Goal: Task Accomplishment & Management: Complete application form

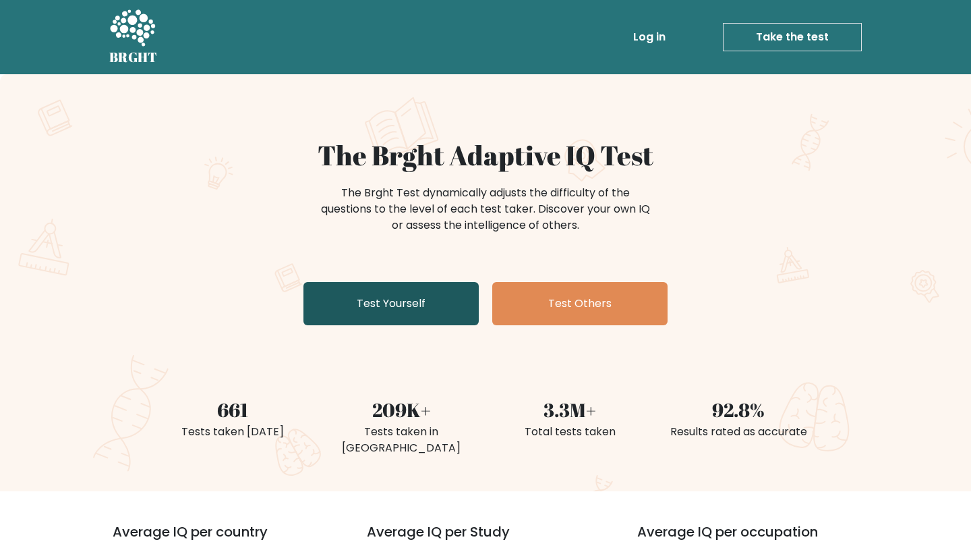
click at [423, 295] on link "Test Yourself" at bounding box center [391, 303] width 175 height 43
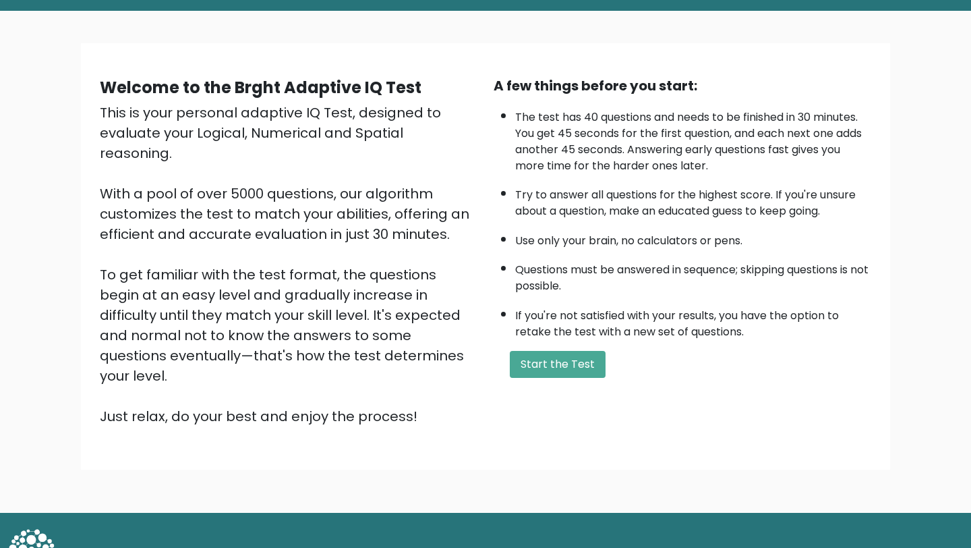
scroll to position [70, 0]
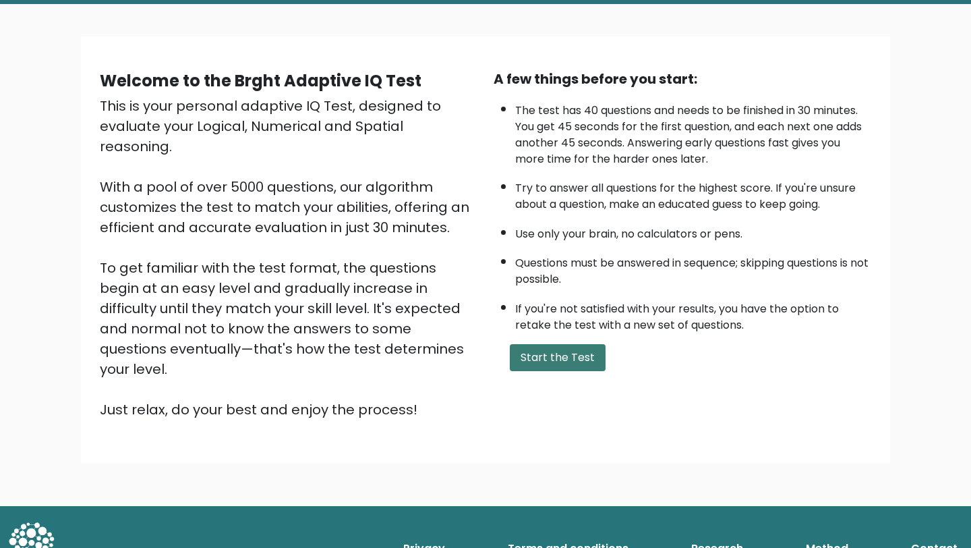
click at [552, 356] on button "Start the Test" at bounding box center [558, 357] width 96 height 27
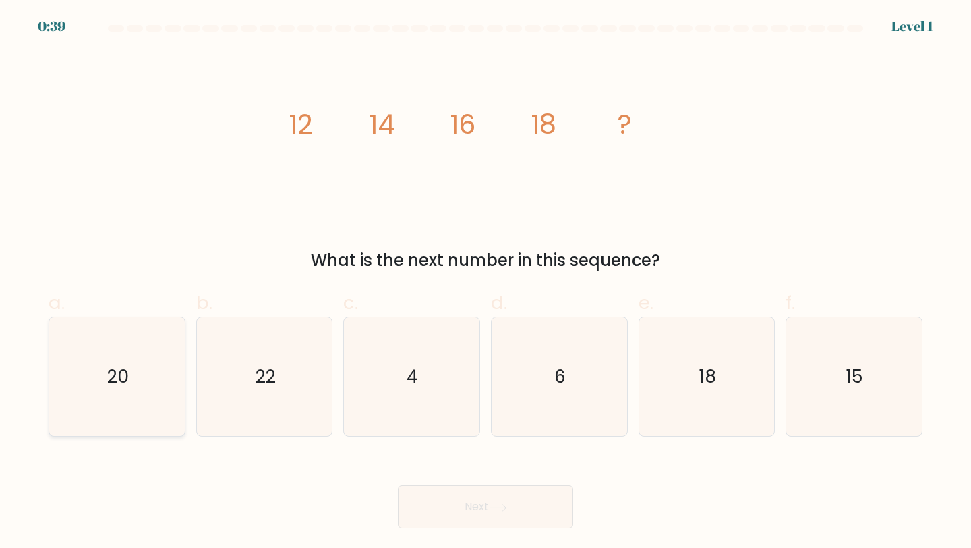
click at [123, 366] on text "20" at bounding box center [118, 376] width 22 height 25
click at [486, 283] on input "a. 20" at bounding box center [486, 278] width 1 height 9
radio input "true"
click at [501, 504] on icon at bounding box center [498, 507] width 18 height 7
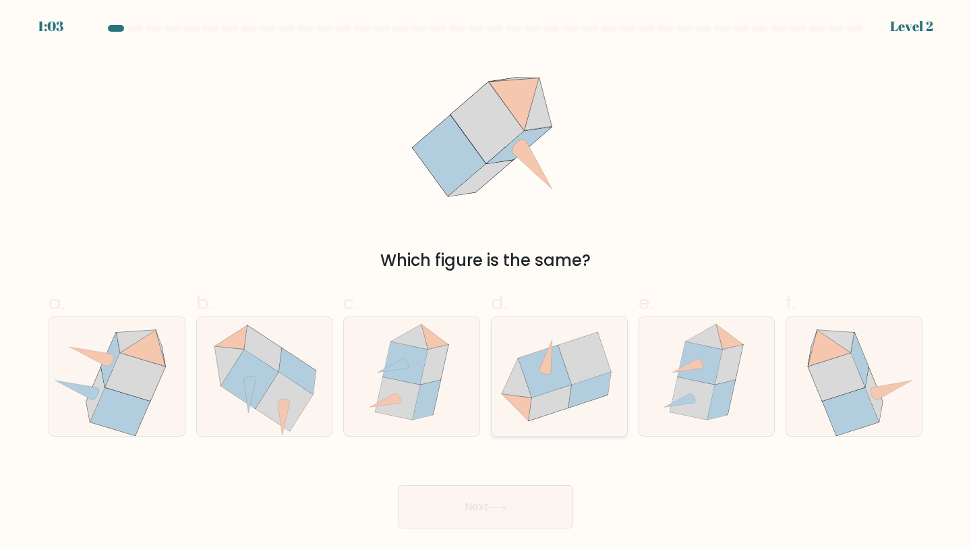
click at [554, 415] on icon at bounding box center [560, 376] width 136 height 111
click at [486, 283] on input "d." at bounding box center [486, 278] width 1 height 9
radio input "true"
click at [455, 515] on button "Next" at bounding box center [485, 506] width 175 height 43
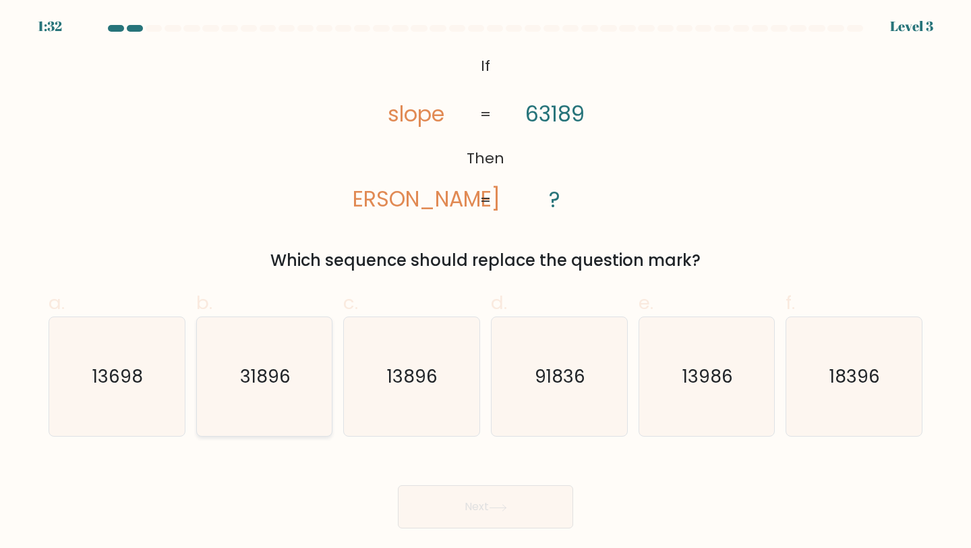
click at [291, 408] on icon "31896" at bounding box center [264, 376] width 119 height 119
click at [486, 283] on input "b. 31896" at bounding box center [486, 278] width 1 height 9
radio input "true"
click at [500, 519] on button "Next" at bounding box center [485, 506] width 175 height 43
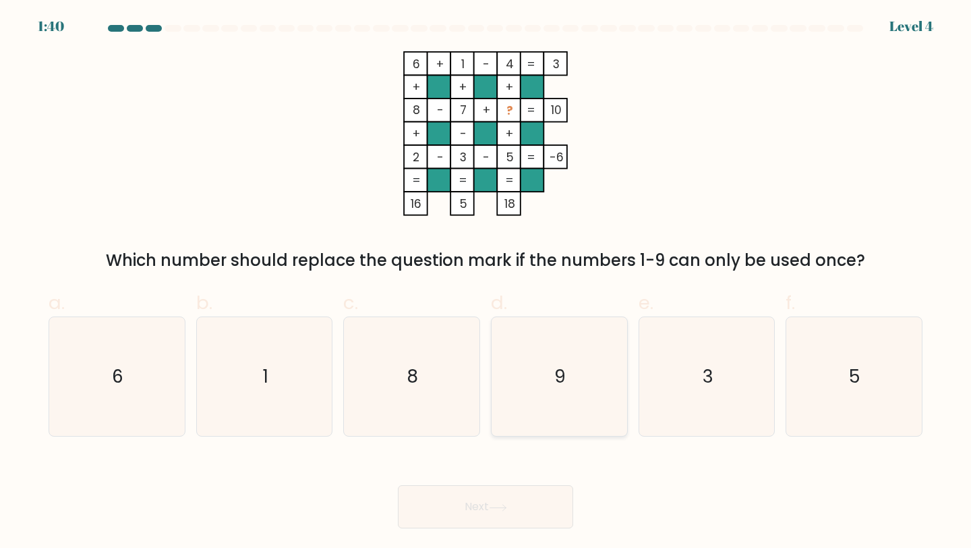
click at [538, 407] on icon "9" at bounding box center [559, 376] width 119 height 119
click at [486, 283] on input "d. 9" at bounding box center [486, 278] width 1 height 9
radio input "true"
click at [496, 501] on button "Next" at bounding box center [485, 506] width 175 height 43
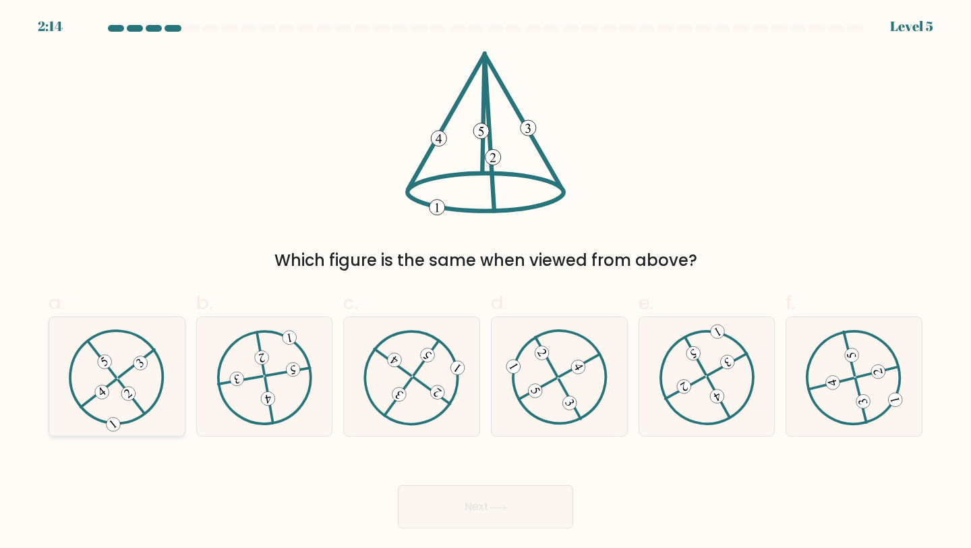
click at [144, 394] on icon at bounding box center [117, 376] width 96 height 95
click at [486, 283] on input "a." at bounding box center [486, 278] width 1 height 9
radio input "true"
click at [496, 505] on icon at bounding box center [498, 507] width 18 height 7
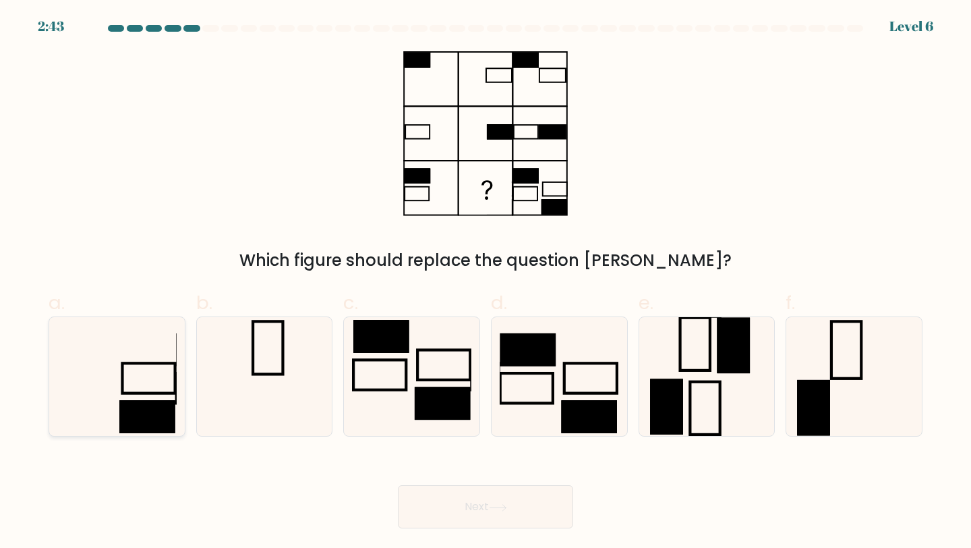
click at [152, 408] on rect at bounding box center [148, 417] width 56 height 33
click at [486, 283] on input "a." at bounding box center [486, 278] width 1 height 9
radio input "true"
click at [498, 508] on icon at bounding box center [498, 507] width 18 height 7
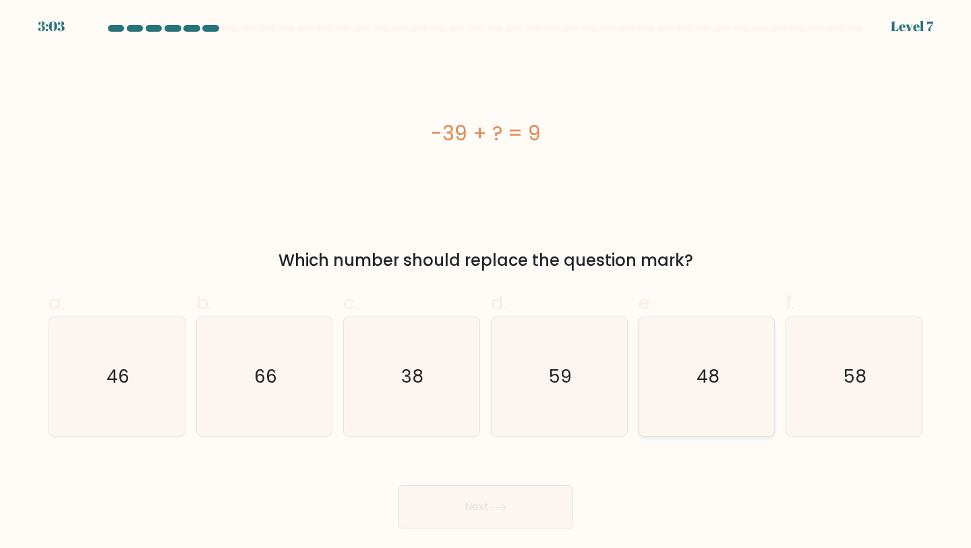
click at [740, 383] on icon "48" at bounding box center [707, 376] width 119 height 119
click at [486, 283] on input "e. 48" at bounding box center [486, 278] width 1 height 9
radio input "true"
click at [505, 499] on button "Next" at bounding box center [485, 506] width 175 height 43
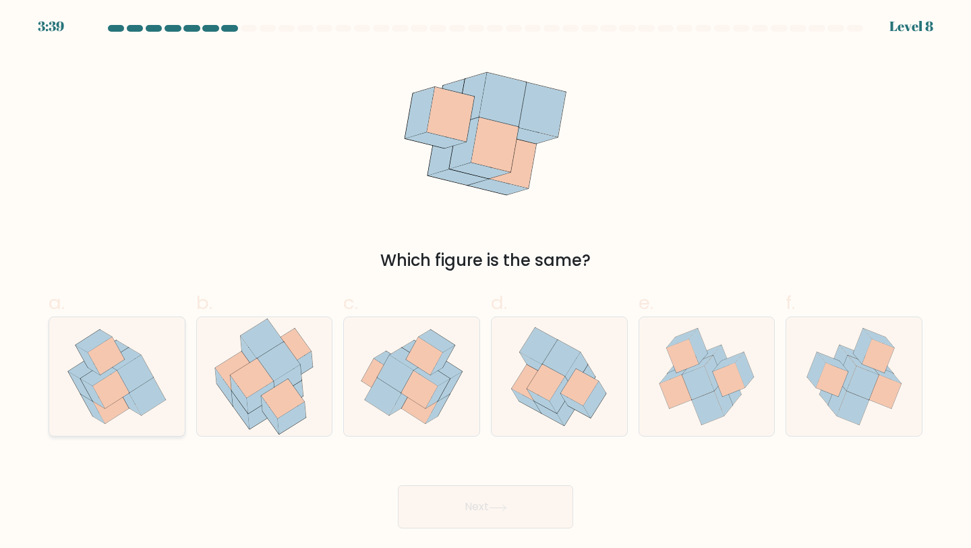
click at [150, 364] on icon at bounding box center [117, 376] width 118 height 119
click at [486, 283] on input "a." at bounding box center [486, 278] width 1 height 9
radio input "true"
click at [507, 505] on icon at bounding box center [498, 507] width 18 height 7
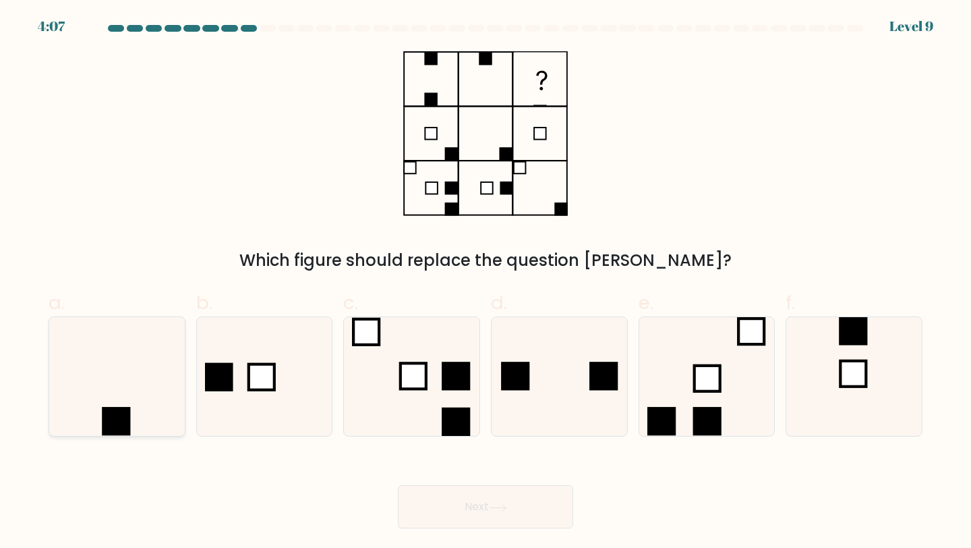
click at [140, 402] on icon at bounding box center [116, 376] width 119 height 119
click at [486, 283] on input "a." at bounding box center [486, 278] width 1 height 9
radio input "true"
click at [513, 515] on button "Next" at bounding box center [485, 506] width 175 height 43
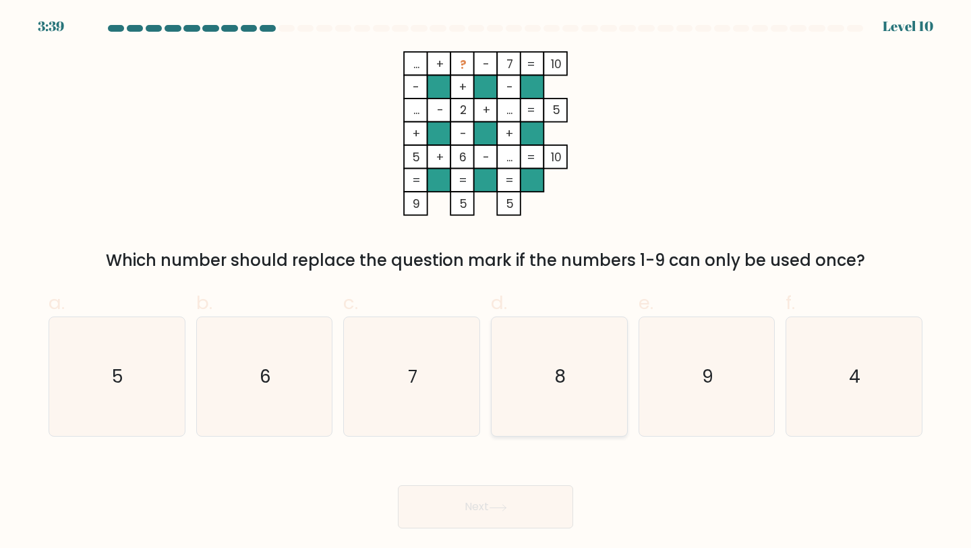
click at [580, 370] on icon "8" at bounding box center [559, 376] width 119 height 119
click at [486, 283] on input "d. 8" at bounding box center [486, 278] width 1 height 9
radio input "true"
click at [507, 507] on icon at bounding box center [498, 507] width 18 height 7
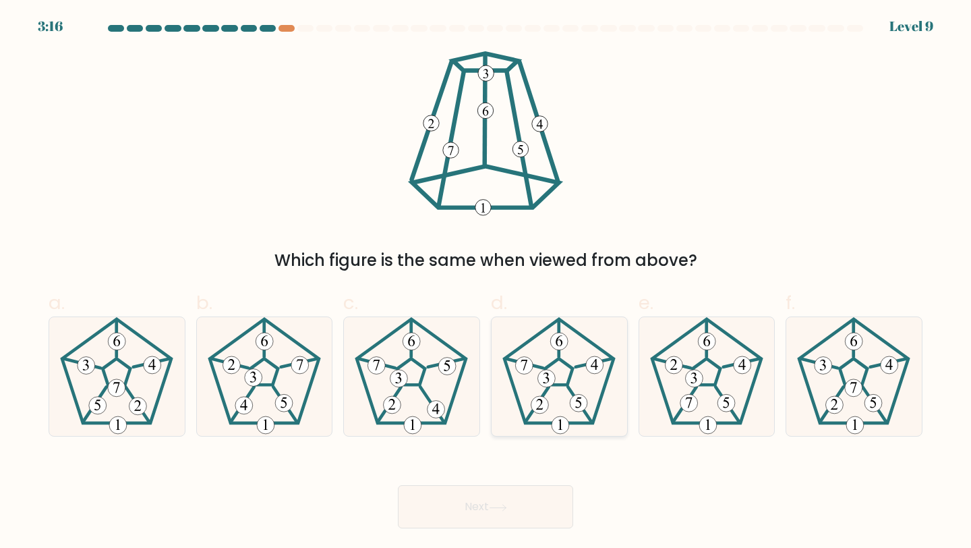
click at [577, 398] on icon at bounding box center [579, 402] width 6 height 11
click at [486, 283] on input "d." at bounding box center [486, 278] width 1 height 9
radio input "true"
click at [472, 500] on button "Next" at bounding box center [485, 506] width 175 height 43
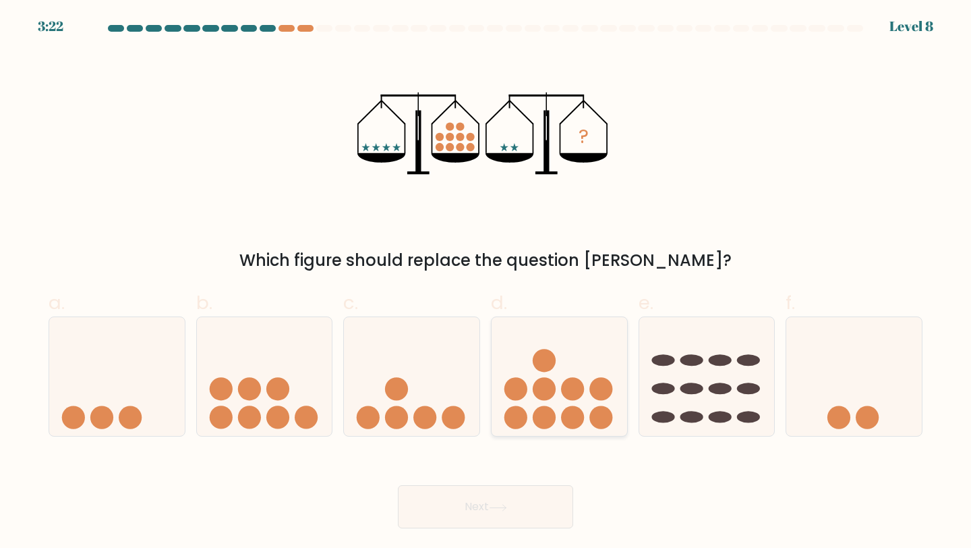
click at [539, 372] on icon at bounding box center [560, 376] width 136 height 112
click at [486, 283] on input "d." at bounding box center [486, 278] width 1 height 9
radio input "true"
click at [538, 368] on circle at bounding box center [544, 360] width 23 height 23
click at [486, 283] on input "d." at bounding box center [486, 278] width 1 height 9
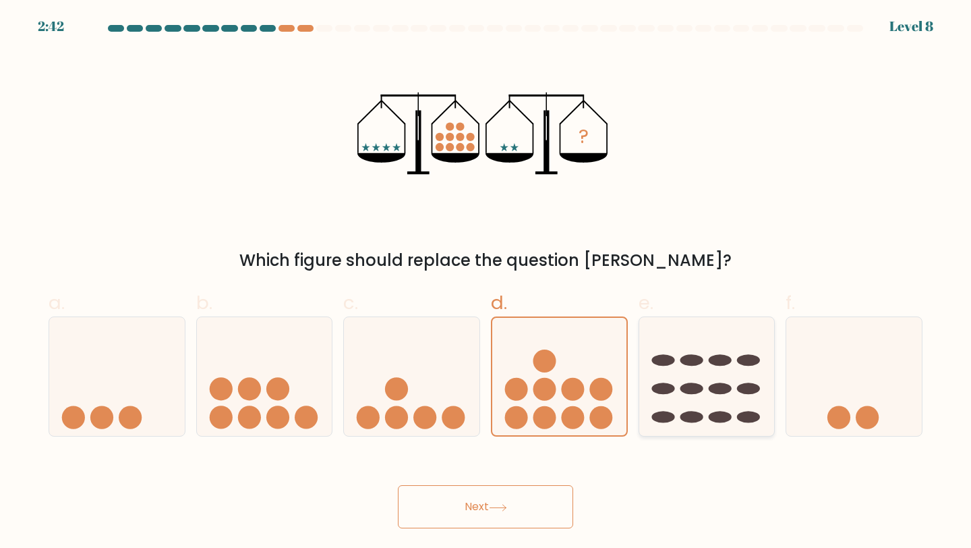
click at [683, 358] on ellipse at bounding box center [691, 359] width 23 height 11
click at [486, 283] on input "e." at bounding box center [486, 278] width 1 height 9
radio input "true"
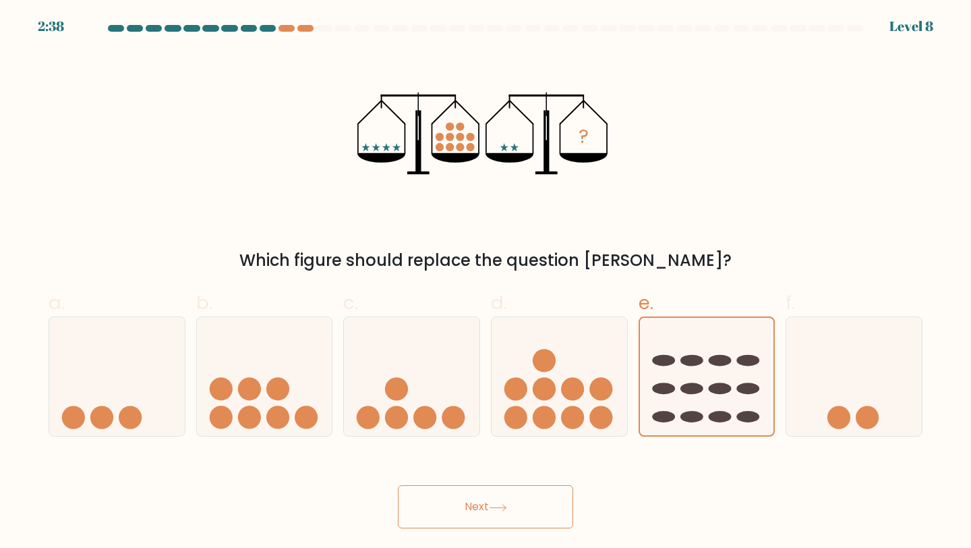
click at [461, 509] on button "Next" at bounding box center [485, 506] width 175 height 43
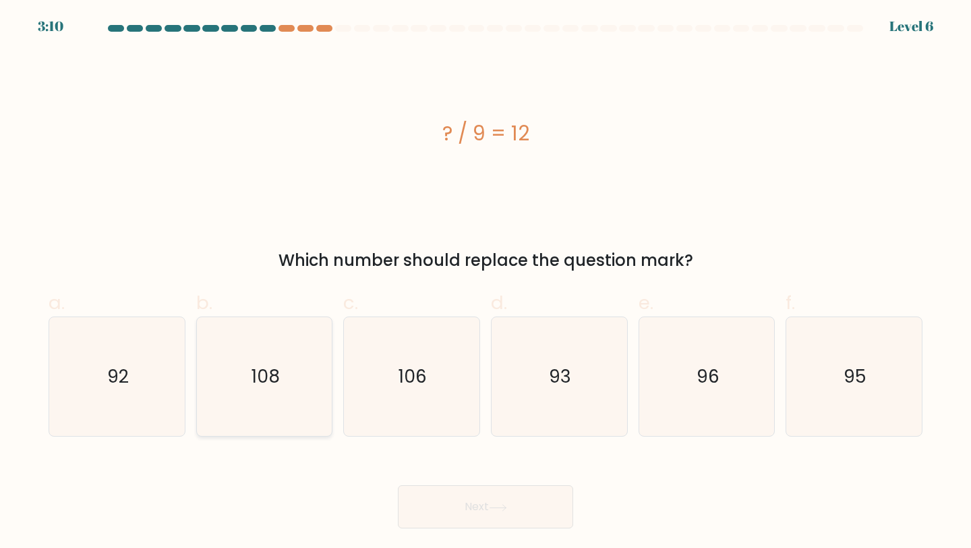
click at [327, 392] on div "108" at bounding box center [264, 376] width 137 height 121
click at [486, 283] on input "b. 108" at bounding box center [486, 278] width 1 height 9
radio input "true"
click at [477, 517] on button "Next" at bounding box center [485, 506] width 175 height 43
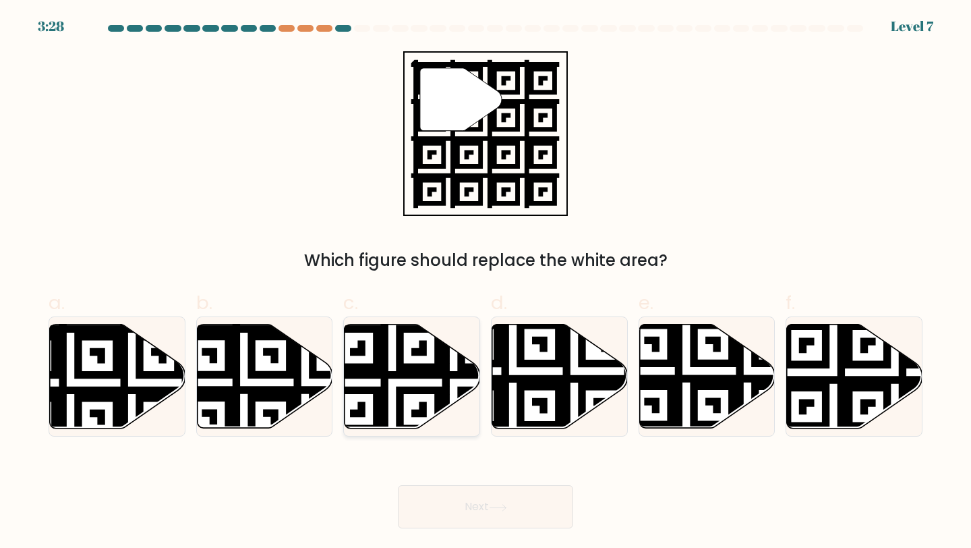
click at [405, 387] on icon at bounding box center [454, 321] width 246 height 246
click at [486, 283] on input "c." at bounding box center [486, 278] width 1 height 9
radio input "true"
click at [479, 497] on button "Next" at bounding box center [485, 506] width 175 height 43
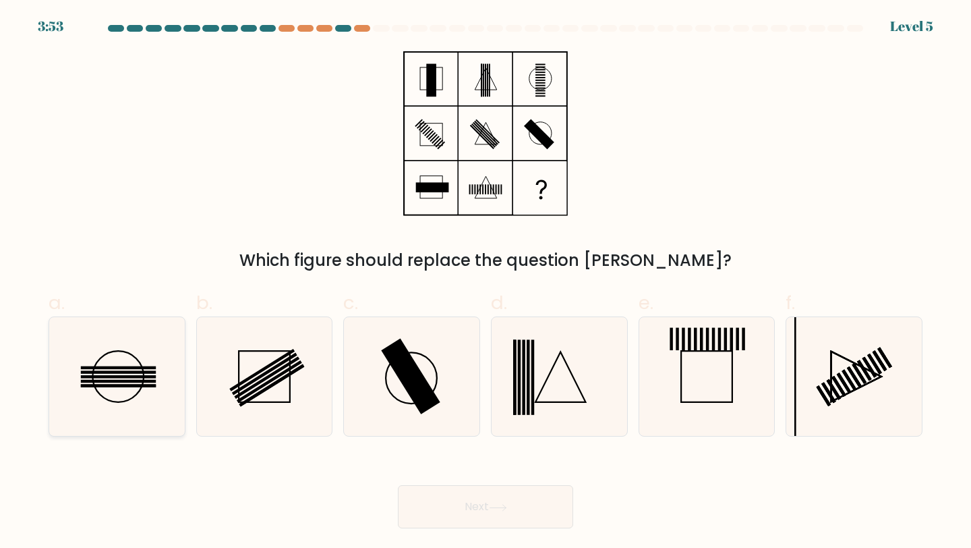
click at [115, 364] on icon at bounding box center [116, 376] width 119 height 119
click at [486, 283] on input "a." at bounding box center [486, 278] width 1 height 9
radio input "true"
click at [469, 507] on button "Next" at bounding box center [485, 506] width 175 height 43
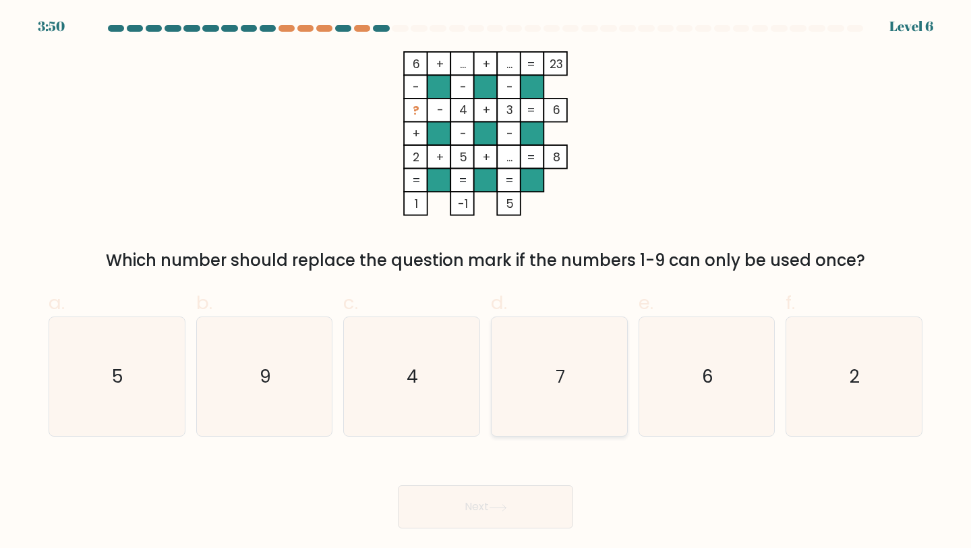
click at [544, 364] on icon "7" at bounding box center [559, 376] width 119 height 119
click at [486, 283] on input "d. 7" at bounding box center [486, 278] width 1 height 9
radio input "true"
click at [458, 510] on button "Next" at bounding box center [485, 506] width 175 height 43
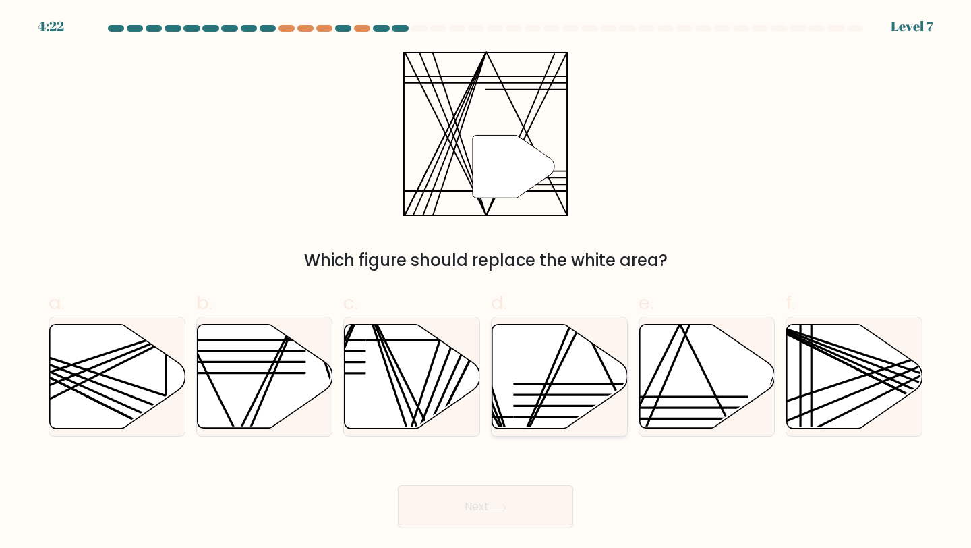
click at [542, 370] on icon at bounding box center [560, 376] width 136 height 104
click at [486, 283] on input "d." at bounding box center [486, 278] width 1 height 9
radio input "true"
click at [467, 503] on button "Next" at bounding box center [485, 506] width 175 height 43
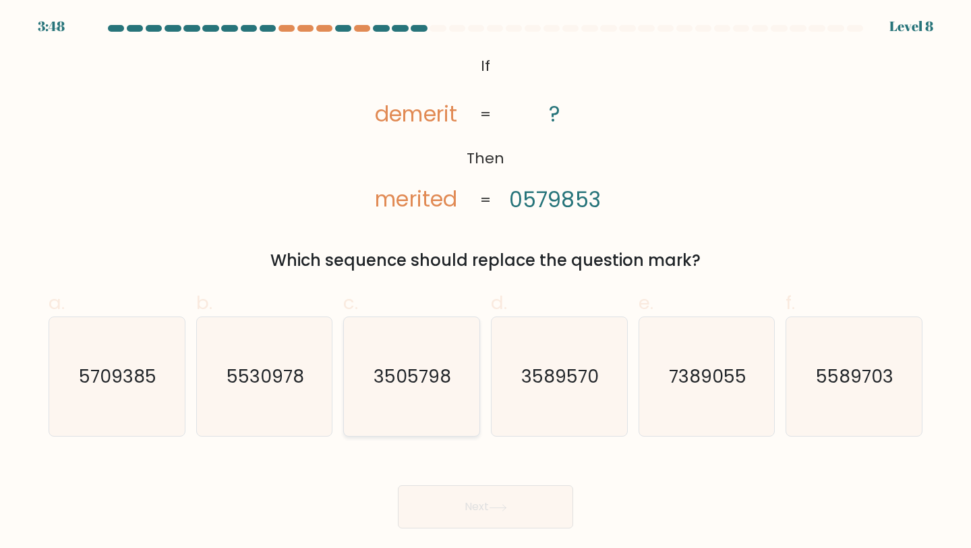
click at [449, 356] on icon "3505798" at bounding box center [411, 376] width 119 height 119
click at [486, 283] on input "c. 3505798" at bounding box center [486, 278] width 1 height 9
radio input "true"
click at [482, 503] on button "Next" at bounding box center [485, 506] width 175 height 43
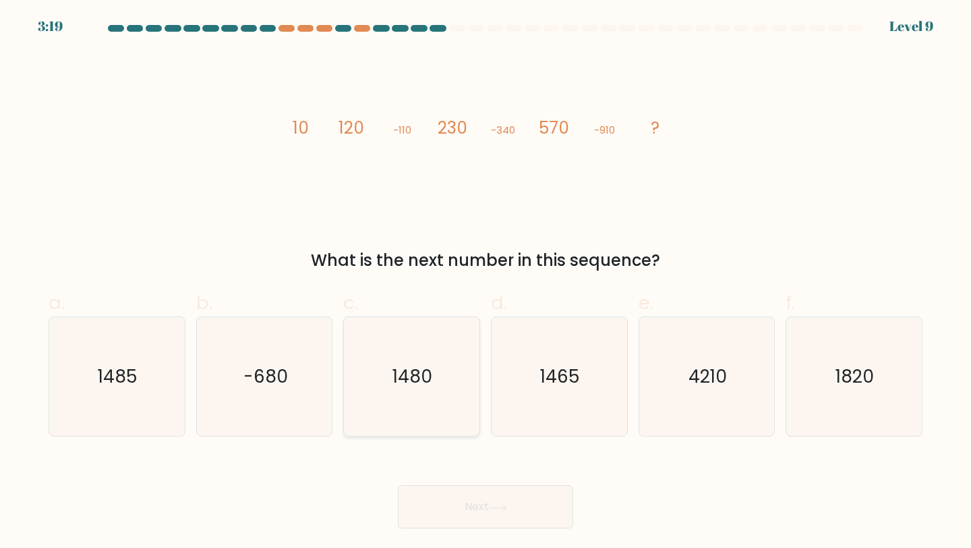
click at [433, 355] on icon "1480" at bounding box center [411, 376] width 119 height 119
click at [486, 283] on input "c. 1480" at bounding box center [486, 278] width 1 height 9
radio input "true"
click at [453, 516] on button "Next" at bounding box center [485, 506] width 175 height 43
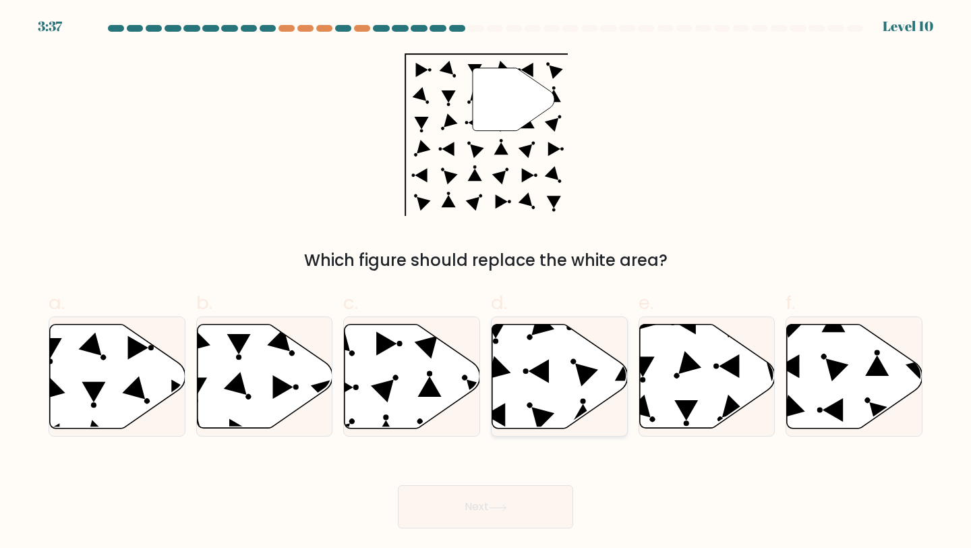
click at [554, 393] on icon at bounding box center [560, 376] width 136 height 104
click at [486, 283] on input "d." at bounding box center [486, 278] width 1 height 9
radio input "true"
click at [508, 528] on body "3:36 Level 10" at bounding box center [485, 274] width 971 height 548
click at [498, 501] on button "Next" at bounding box center [485, 506] width 175 height 43
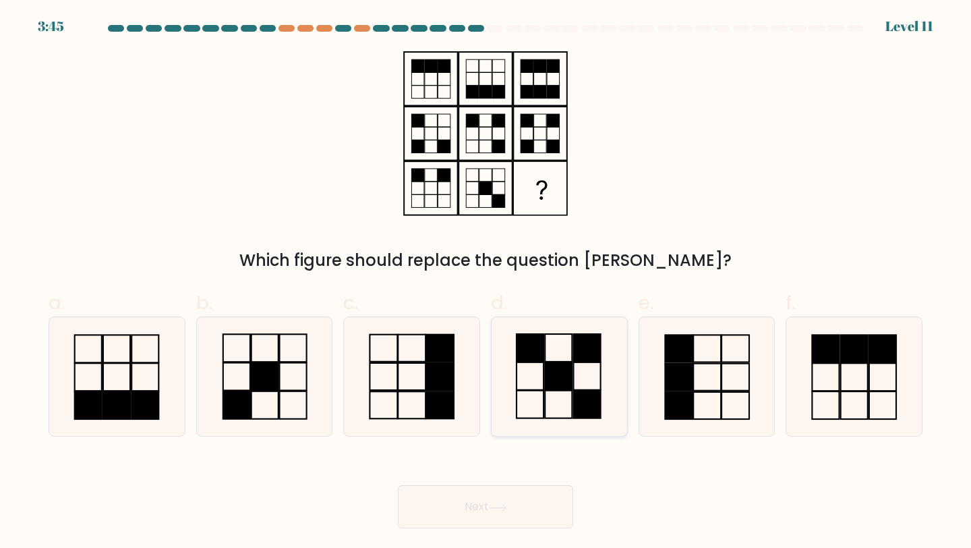
click at [571, 362] on rect at bounding box center [558, 376] width 27 height 28
click at [486, 283] on input "d." at bounding box center [486, 278] width 1 height 9
radio input "true"
click at [529, 506] on button "Next" at bounding box center [485, 506] width 175 height 43
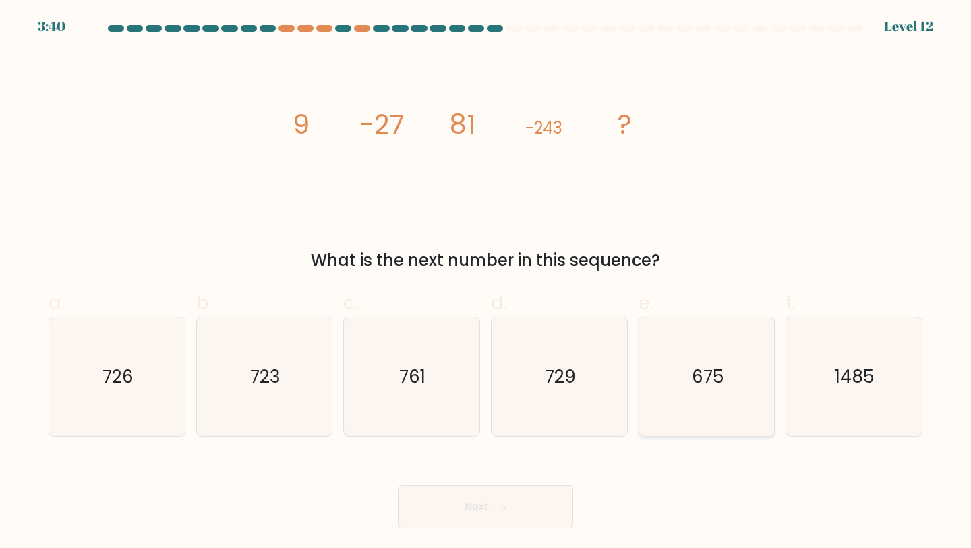
click at [727, 376] on icon "675" at bounding box center [707, 376] width 119 height 119
click at [486, 283] on input "e. 675" at bounding box center [486, 278] width 1 height 9
radio input "true"
click at [463, 496] on button "Next" at bounding box center [485, 506] width 175 height 43
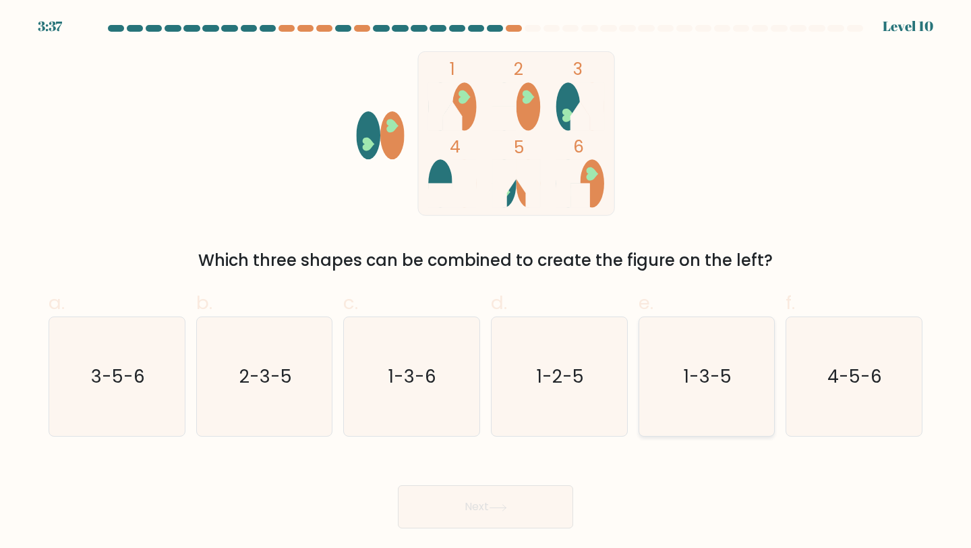
click at [693, 370] on text "1-3-5" at bounding box center [708, 376] width 48 height 25
click at [486, 283] on input "e. 1-3-5" at bounding box center [486, 278] width 1 height 9
radio input "true"
click at [478, 510] on button "Next" at bounding box center [485, 506] width 175 height 43
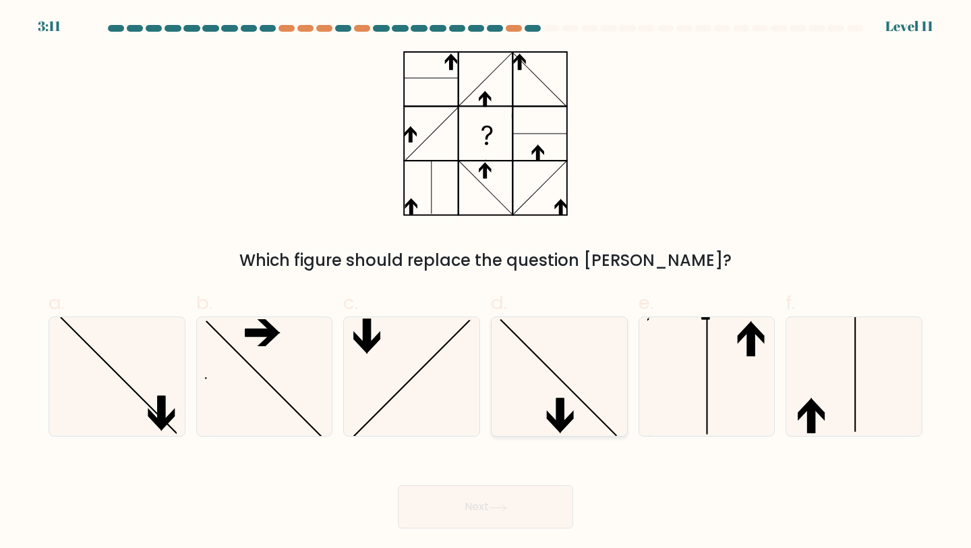
click at [546, 425] on icon at bounding box center [559, 376] width 119 height 119
click at [486, 283] on input "d." at bounding box center [486, 278] width 1 height 9
radio input "true"
click at [465, 509] on button "Next" at bounding box center [485, 506] width 175 height 43
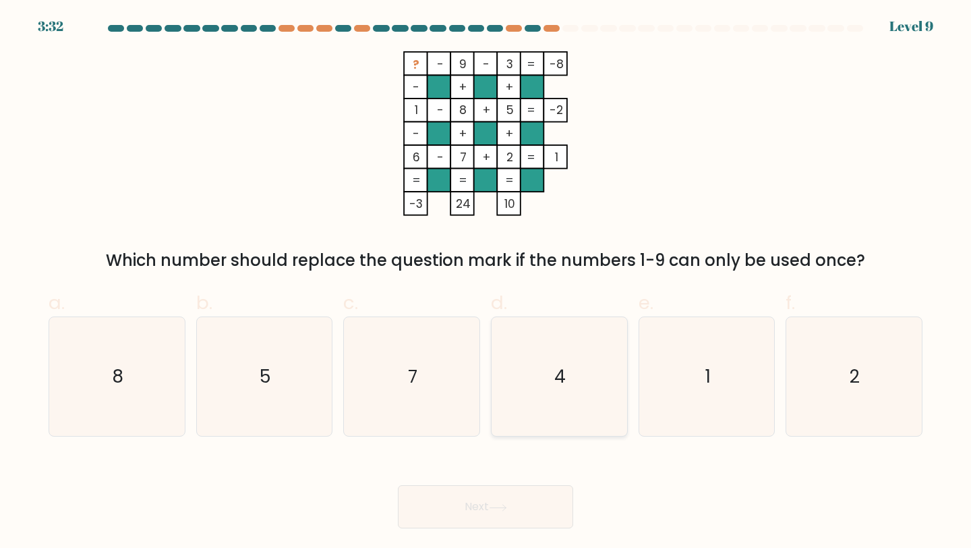
click at [559, 388] on text "4" at bounding box center [560, 376] width 11 height 25
click at [486, 283] on input "d. 4" at bounding box center [486, 278] width 1 height 9
radio input "true"
click at [485, 497] on button "Next" at bounding box center [485, 506] width 175 height 43
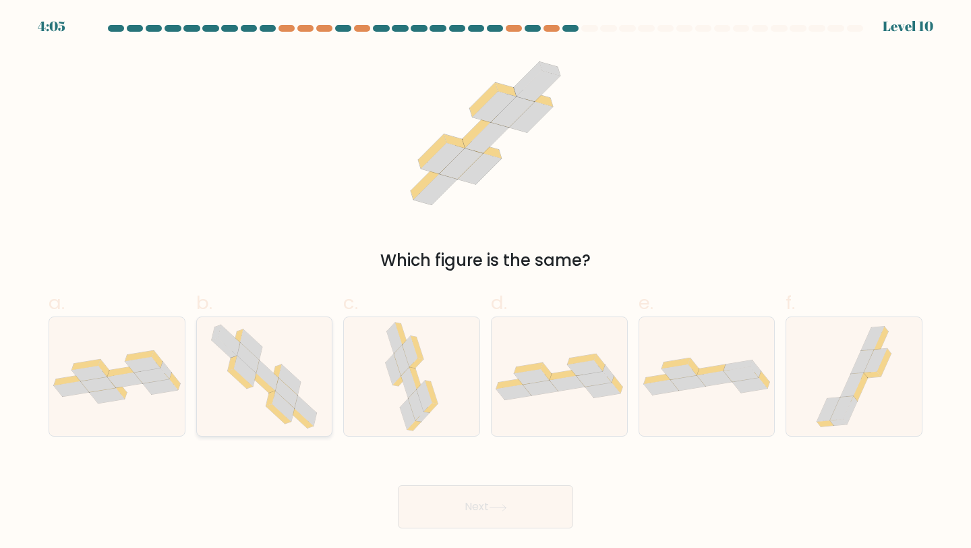
click at [312, 383] on icon at bounding box center [264, 376] width 121 height 119
click at [486, 283] on input "b." at bounding box center [486, 278] width 1 height 9
radio input "true"
click at [434, 492] on button "Next" at bounding box center [485, 506] width 175 height 43
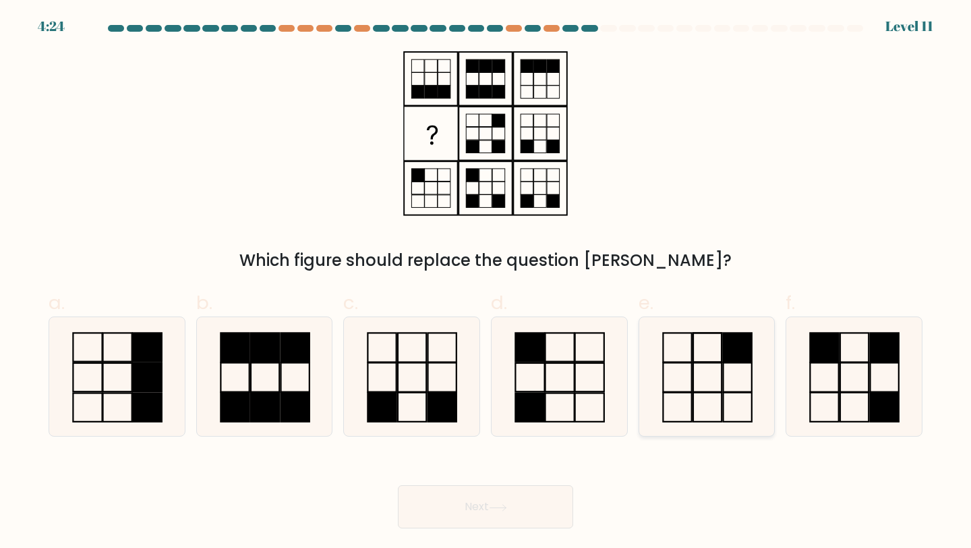
click at [743, 370] on icon at bounding box center [707, 376] width 119 height 119
click at [486, 283] on input "e." at bounding box center [486, 278] width 1 height 9
radio input "true"
click at [493, 513] on button "Next" at bounding box center [485, 506] width 175 height 43
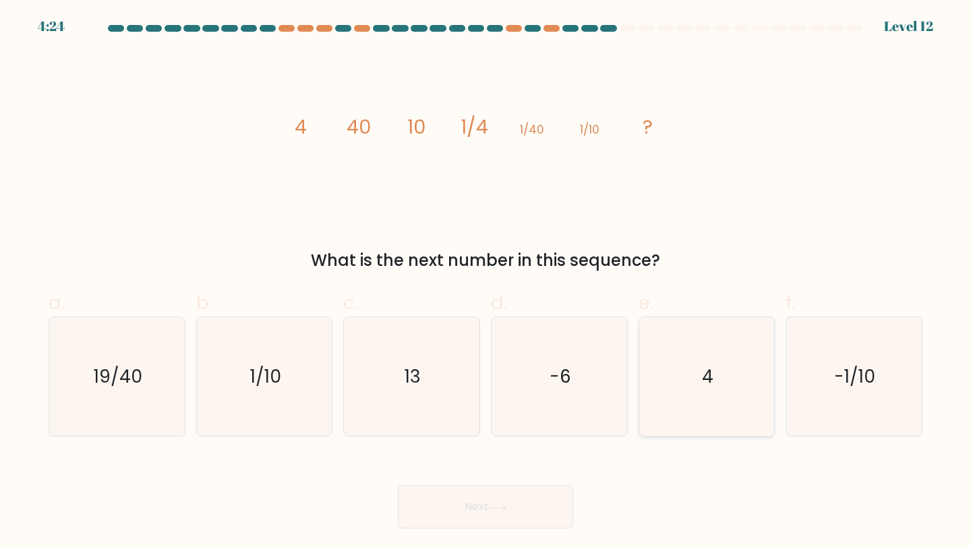
click at [710, 373] on text "4" at bounding box center [707, 376] width 11 height 25
click at [486, 283] on input "e. 4" at bounding box center [486, 278] width 1 height 9
radio input "true"
click at [461, 500] on button "Next" at bounding box center [485, 506] width 175 height 43
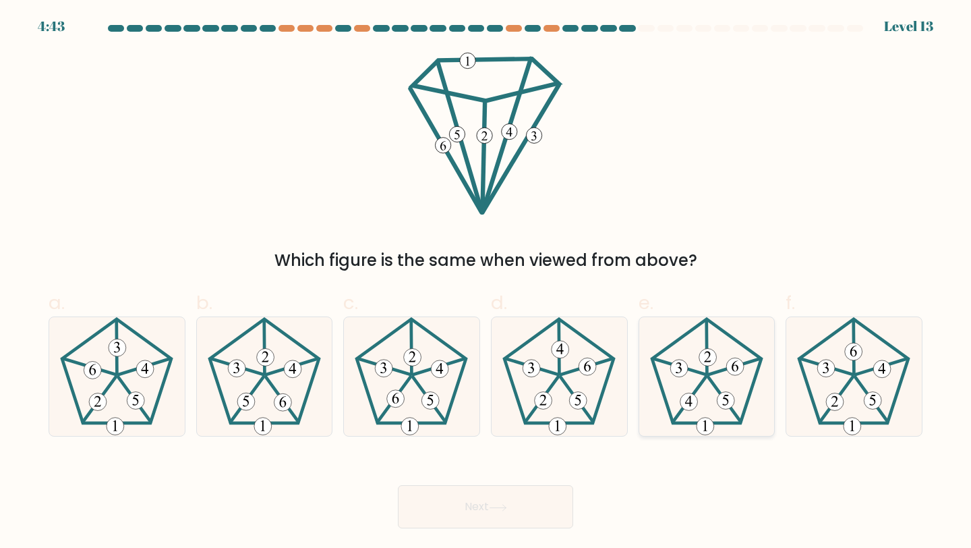
click at [731, 381] on icon at bounding box center [707, 376] width 119 height 119
click at [486, 283] on input "e." at bounding box center [486, 278] width 1 height 9
radio input "true"
click at [506, 516] on button "Next" at bounding box center [485, 506] width 175 height 43
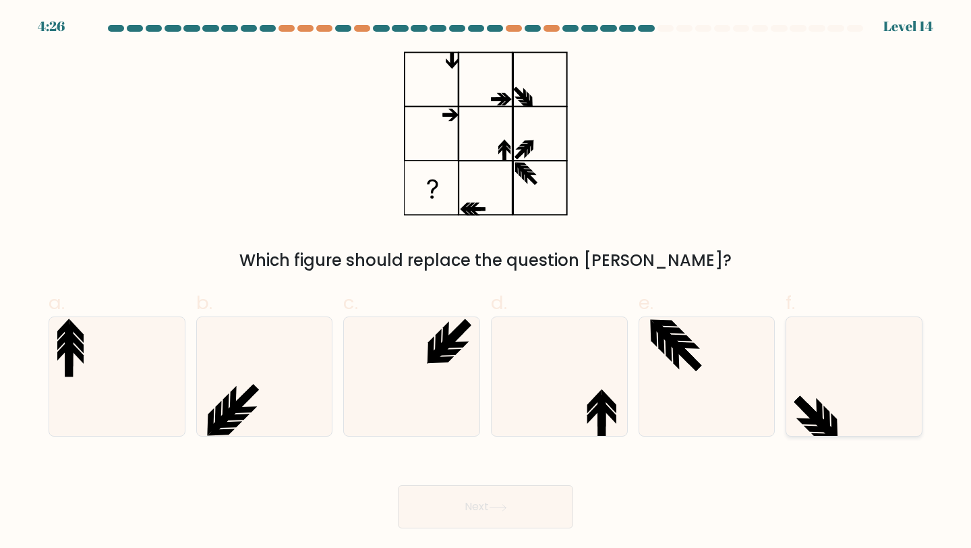
click at [856, 381] on icon at bounding box center [854, 376] width 119 height 119
click at [486, 283] on input "f." at bounding box center [486, 278] width 1 height 9
radio input "true"
click at [467, 478] on div "Next" at bounding box center [485, 491] width 890 height 76
click at [467, 486] on button "Next" at bounding box center [485, 506] width 175 height 43
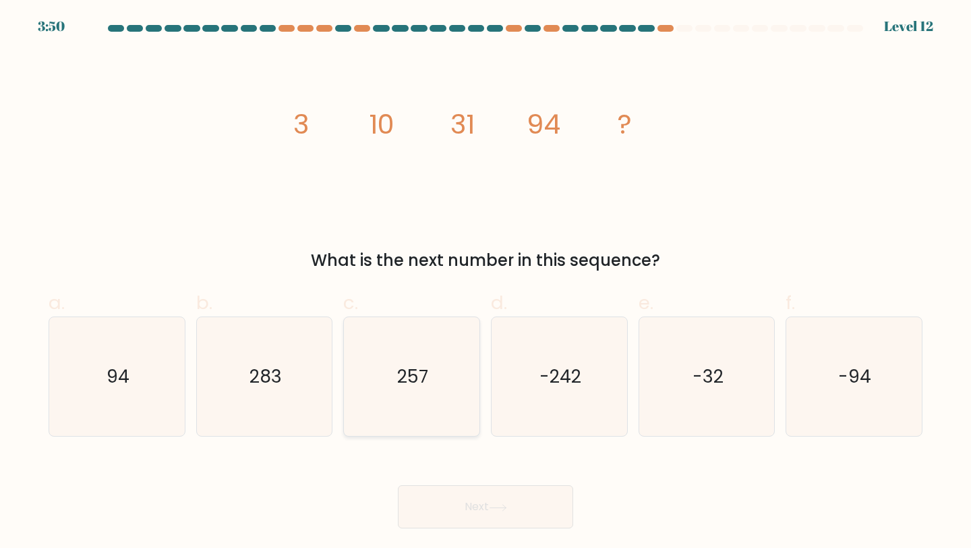
click at [426, 389] on icon "257" at bounding box center [411, 376] width 119 height 119
click at [486, 283] on input "c. 257" at bounding box center [486, 278] width 1 height 9
radio input "true"
click at [453, 501] on button "Next" at bounding box center [485, 506] width 175 height 43
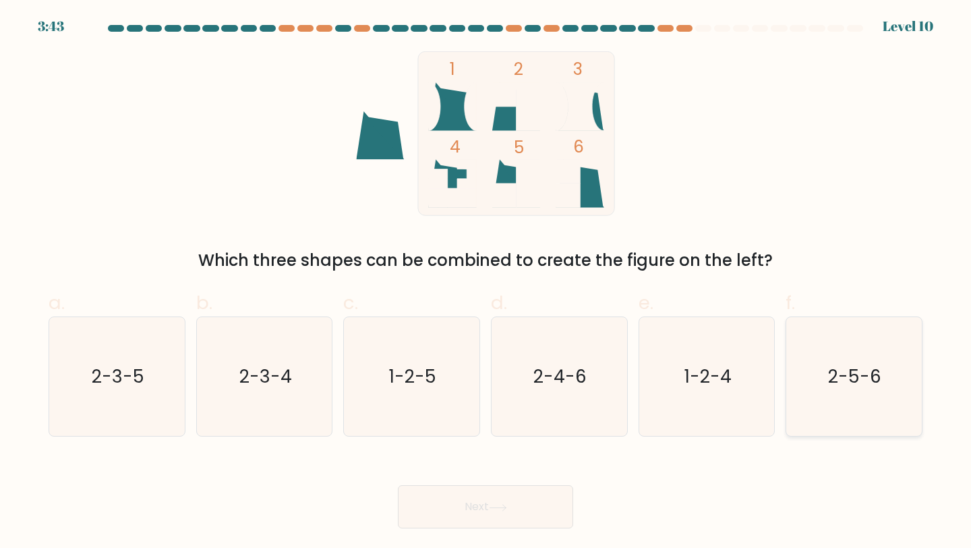
click at [872, 379] on text "2-5-6" at bounding box center [855, 376] width 53 height 25
click at [486, 283] on input "f. 2-5-6" at bounding box center [486, 278] width 1 height 9
radio input "true"
click at [511, 517] on button "Next" at bounding box center [485, 506] width 175 height 43
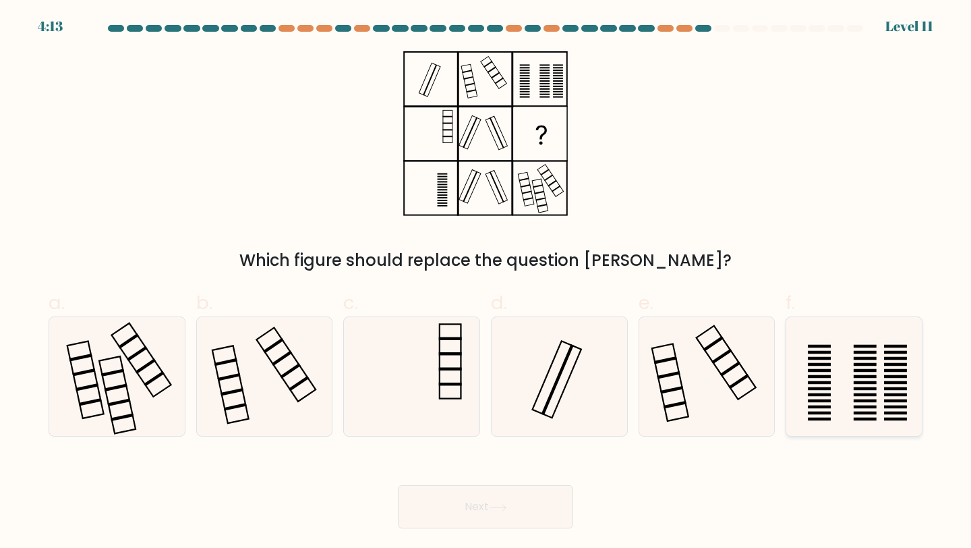
click at [870, 384] on rect at bounding box center [865, 382] width 23 height 3
click at [486, 283] on input "f." at bounding box center [486, 278] width 1 height 9
radio input "true"
click at [473, 509] on button "Next" at bounding box center [485, 506] width 175 height 43
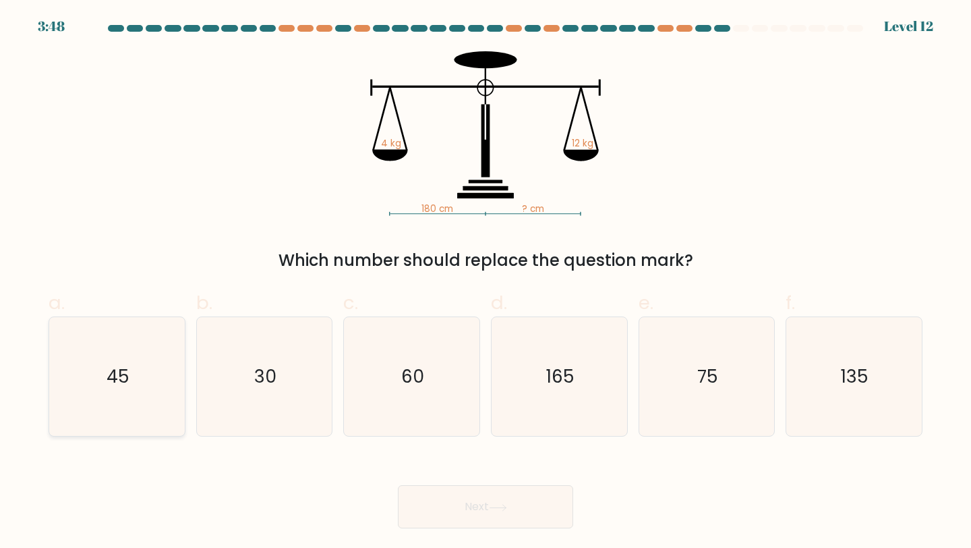
click at [166, 380] on icon "45" at bounding box center [116, 376] width 119 height 119
click at [486, 283] on input "a. 45" at bounding box center [486, 278] width 1 height 9
radio input "true"
click at [437, 498] on button "Next" at bounding box center [485, 506] width 175 height 43
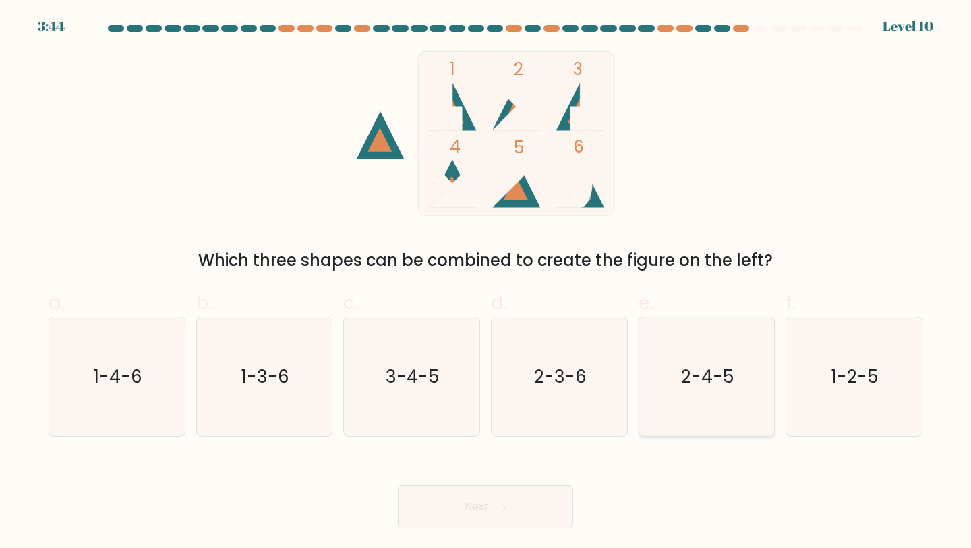
click at [687, 360] on icon "2-4-5" at bounding box center [707, 376] width 119 height 119
click at [486, 283] on input "e. 2-4-5" at bounding box center [486, 278] width 1 height 9
radio input "true"
click at [491, 510] on button "Next" at bounding box center [485, 506] width 175 height 43
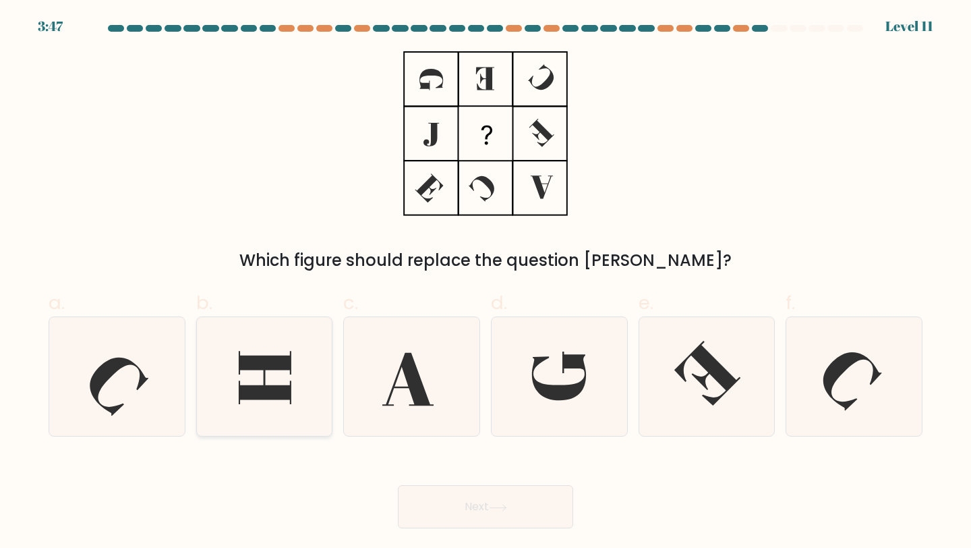
click at [277, 378] on icon at bounding box center [264, 376] width 119 height 119
click at [486, 283] on input "b." at bounding box center [486, 278] width 1 height 9
radio input "true"
click at [469, 503] on button "Next" at bounding box center [485, 506] width 175 height 43
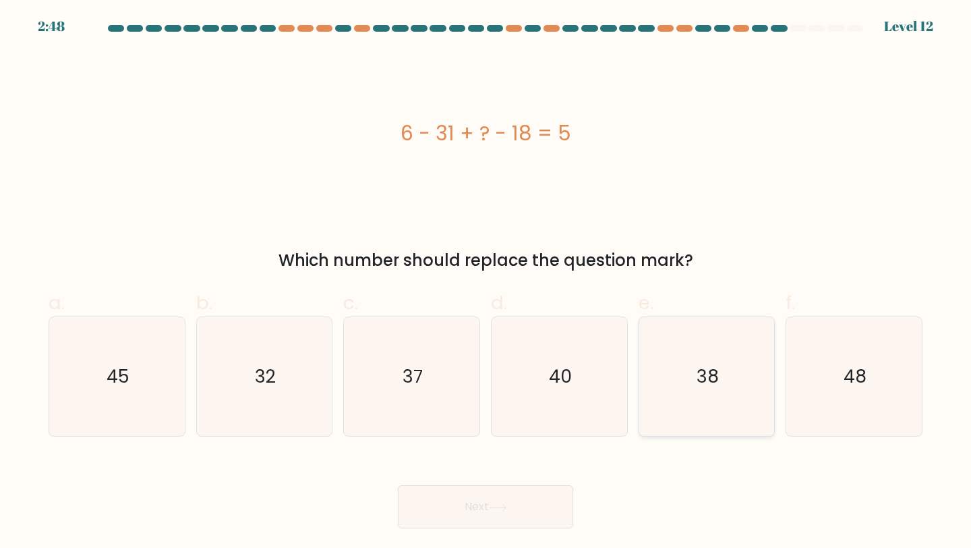
click at [710, 374] on text "38" at bounding box center [708, 376] width 22 height 25
click at [486, 283] on input "e. 38" at bounding box center [486, 278] width 1 height 9
radio input "true"
click at [496, 506] on icon at bounding box center [498, 507] width 18 height 7
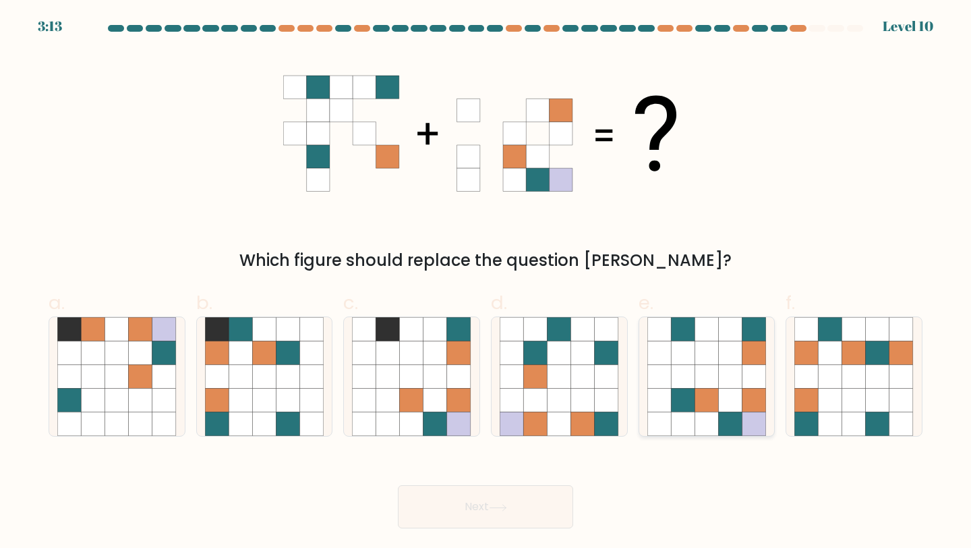
click at [723, 356] on icon at bounding box center [731, 353] width 24 height 24
click at [486, 283] on input "e." at bounding box center [486, 278] width 1 height 9
radio input "true"
click at [475, 513] on button "Next" at bounding box center [485, 506] width 175 height 43
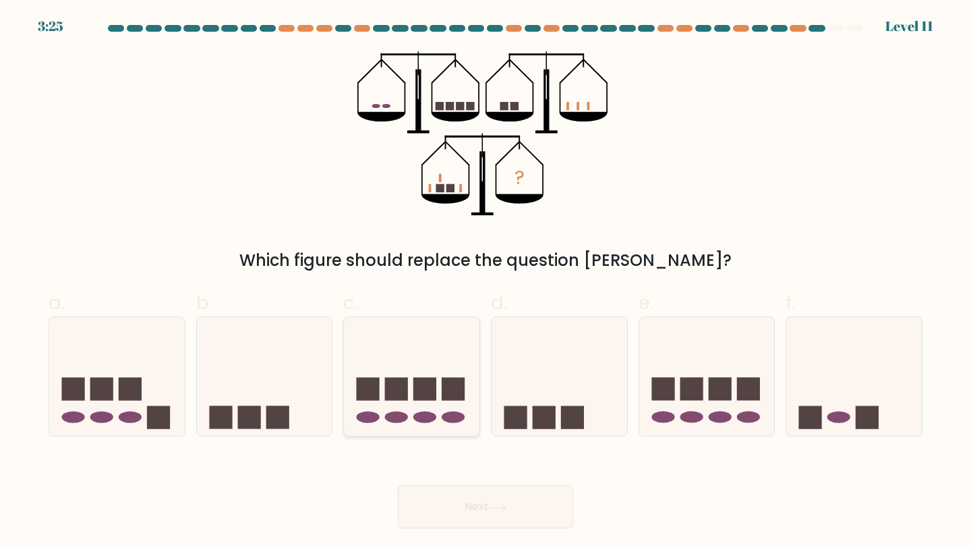
click at [435, 391] on rect at bounding box center [425, 388] width 23 height 23
click at [486, 283] on input "c." at bounding box center [486, 278] width 1 height 9
radio input "true"
click at [520, 392] on icon at bounding box center [560, 376] width 136 height 112
click at [486, 283] on input "d." at bounding box center [486, 278] width 1 height 9
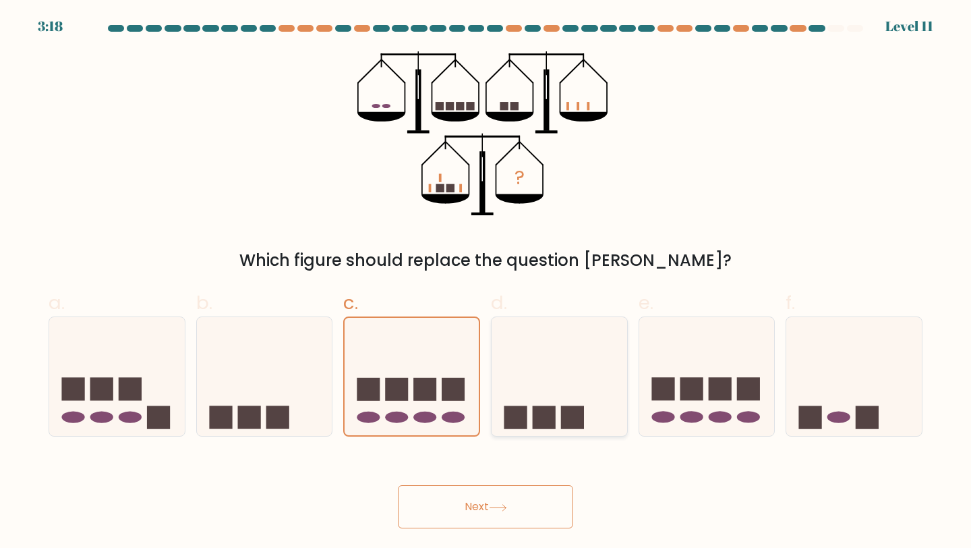
radio input "true"
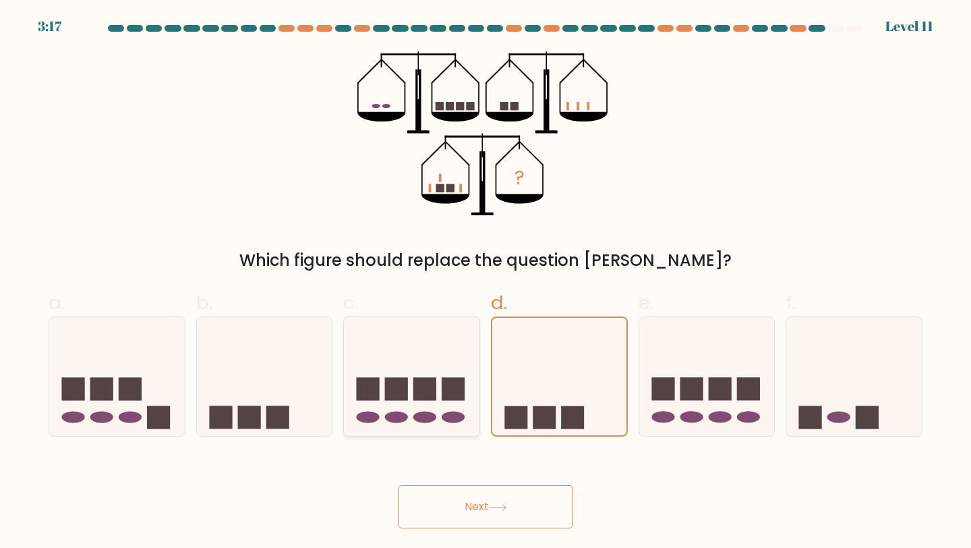
click at [443, 379] on rect at bounding box center [454, 388] width 23 height 23
click at [486, 283] on input "c." at bounding box center [486, 278] width 1 height 9
radio input "true"
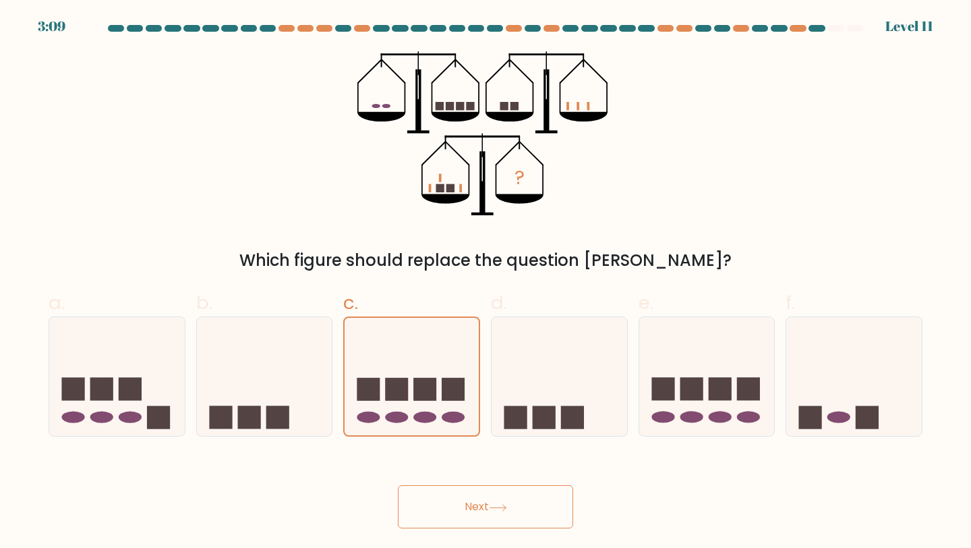
click at [466, 509] on button "Next" at bounding box center [485, 506] width 175 height 43
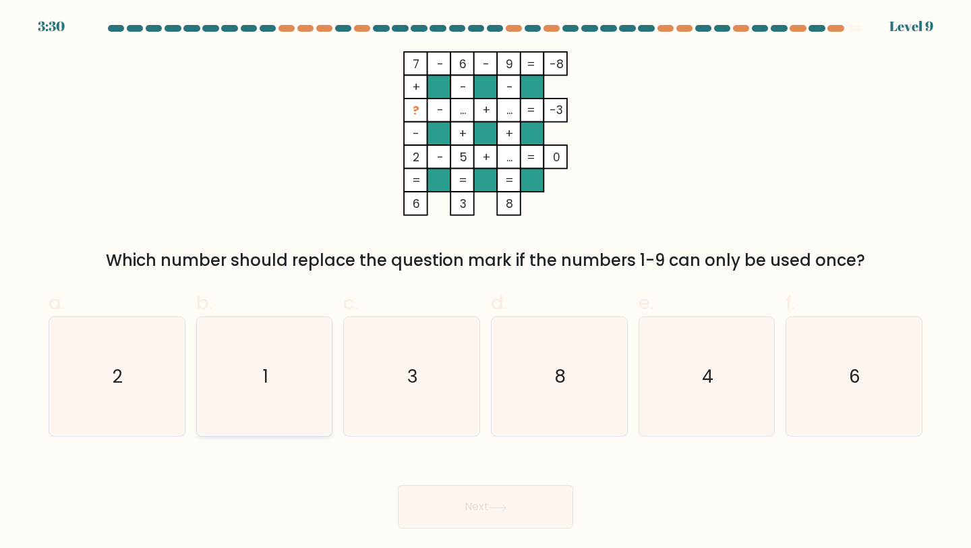
click at [272, 403] on icon "1" at bounding box center [264, 376] width 119 height 119
click at [486, 283] on input "b. 1" at bounding box center [486, 278] width 1 height 9
radio input "true"
click at [440, 514] on button "Next" at bounding box center [485, 506] width 175 height 43
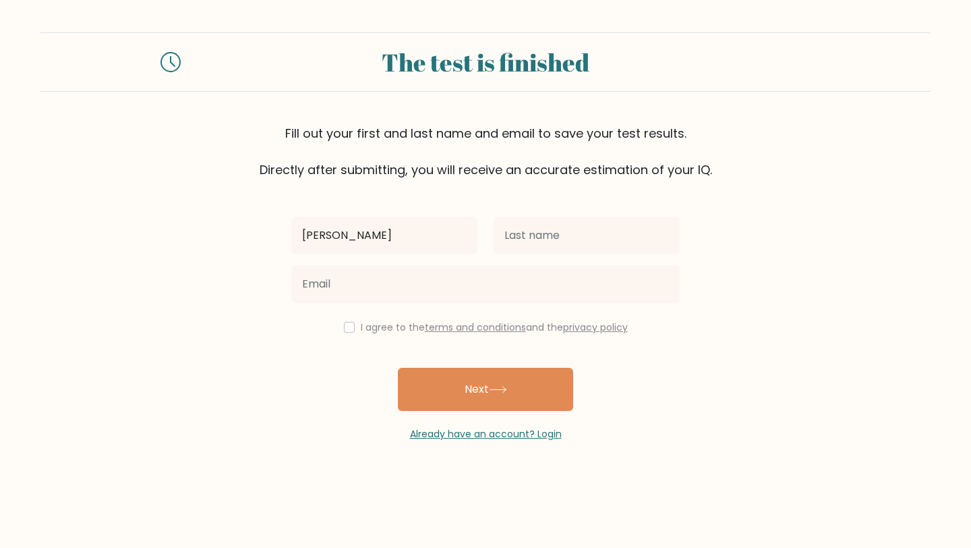
click at [414, 252] on input "Jan Eliza" at bounding box center [384, 236] width 186 height 38
type input "Jan Eliza"
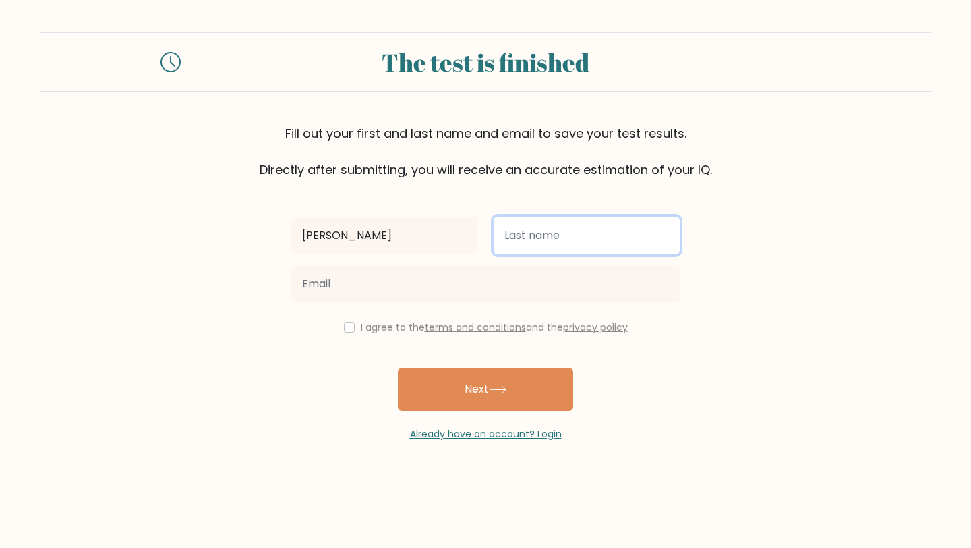
click at [531, 225] on input "text" at bounding box center [587, 236] width 186 height 38
type input "Serrano"
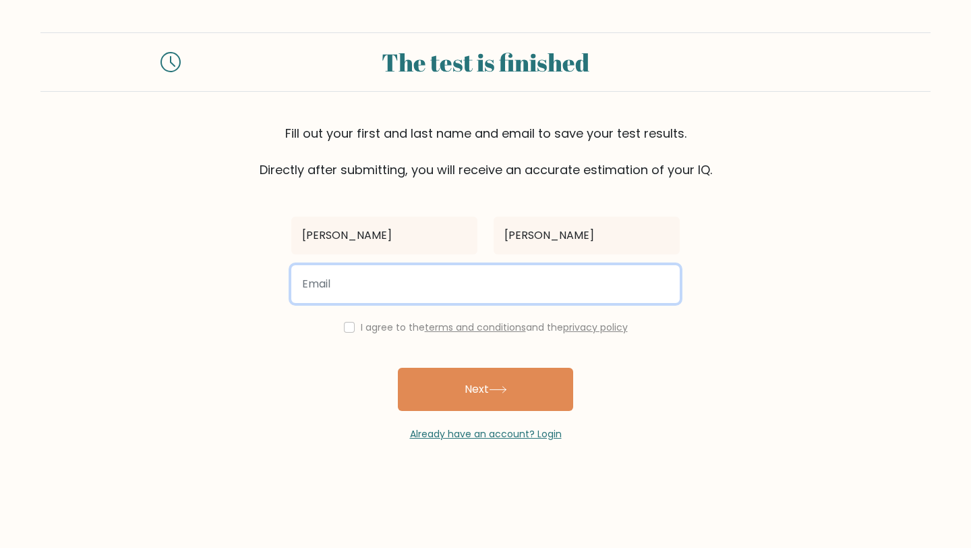
click at [526, 286] on input "email" at bounding box center [485, 284] width 389 height 38
type input "janelizaserrano@gmail.com"
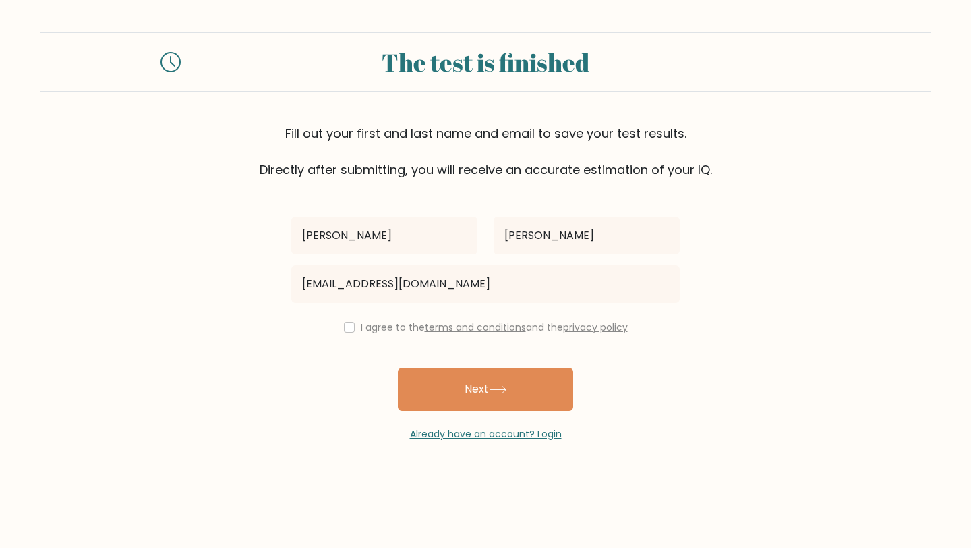
click at [349, 333] on div "I agree to the terms and conditions and the privacy policy" at bounding box center [485, 327] width 405 height 16
click at [346, 330] on input "checkbox" at bounding box center [349, 327] width 11 height 11
checkbox input "true"
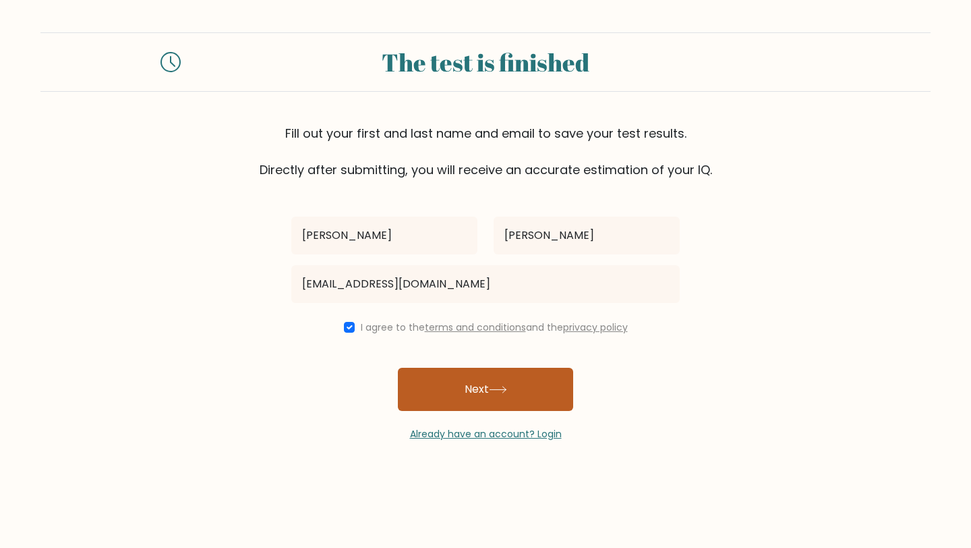
click at [468, 401] on button "Next" at bounding box center [485, 389] width 175 height 43
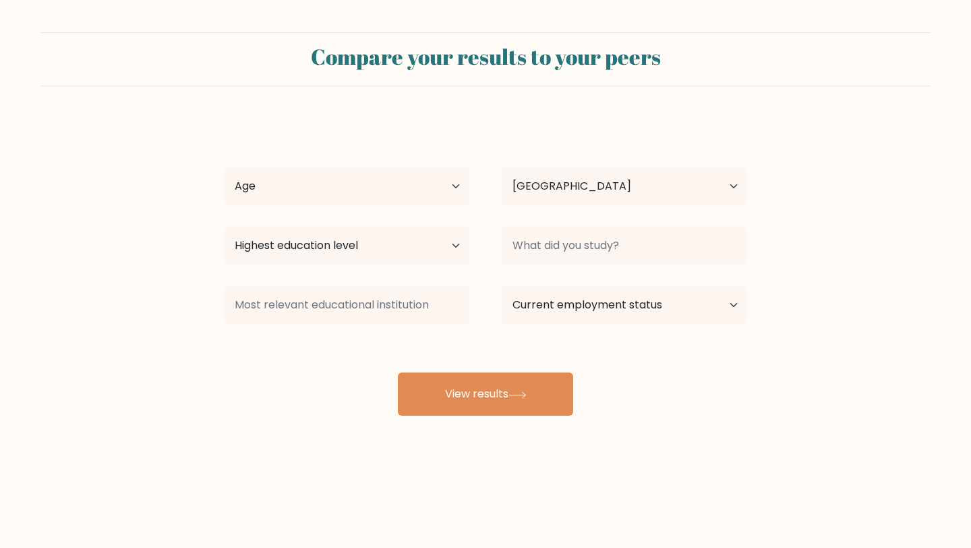
select select "PH"
click at [416, 196] on select "Age Under [DEMOGRAPHIC_DATA] [DEMOGRAPHIC_DATA] [DEMOGRAPHIC_DATA] [DEMOGRAPHIC…" at bounding box center [347, 186] width 246 height 38
select select "25_34"
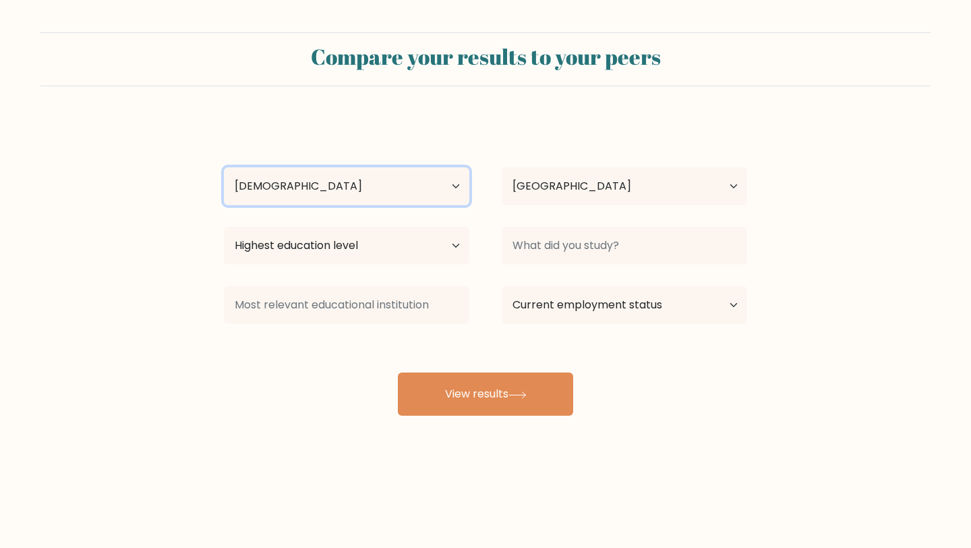
click at [224, 167] on select "Age Under [DEMOGRAPHIC_DATA] [DEMOGRAPHIC_DATA] [DEMOGRAPHIC_DATA] [DEMOGRAPHIC…" at bounding box center [347, 186] width 246 height 38
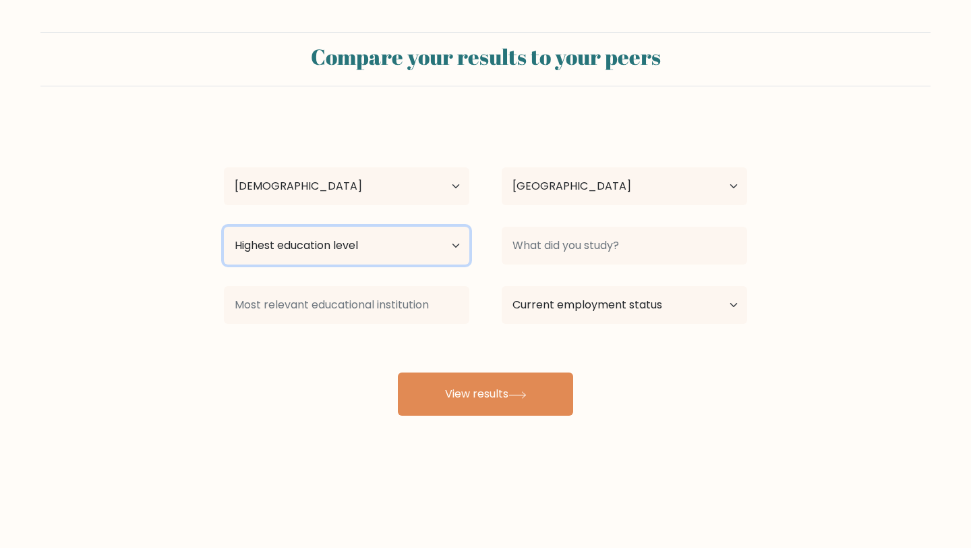
click at [400, 248] on select "Highest education level No schooling Primary Lower Secondary Upper Secondary Oc…" at bounding box center [347, 246] width 246 height 38
select select "bachelors_degree"
click at [224, 227] on select "Highest education level No schooling Primary Lower Secondary Upper Secondary Oc…" at bounding box center [347, 246] width 246 height 38
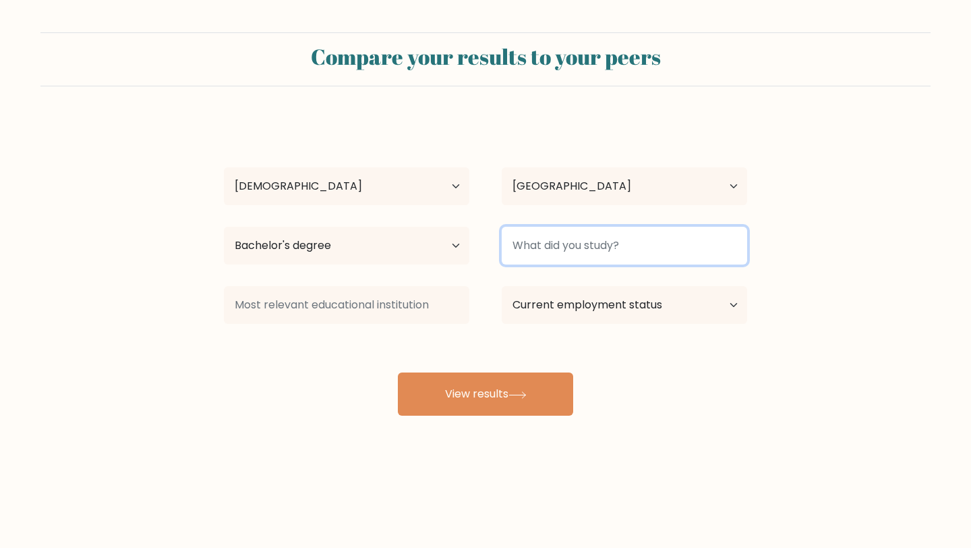
click at [554, 236] on input at bounding box center [625, 246] width 246 height 38
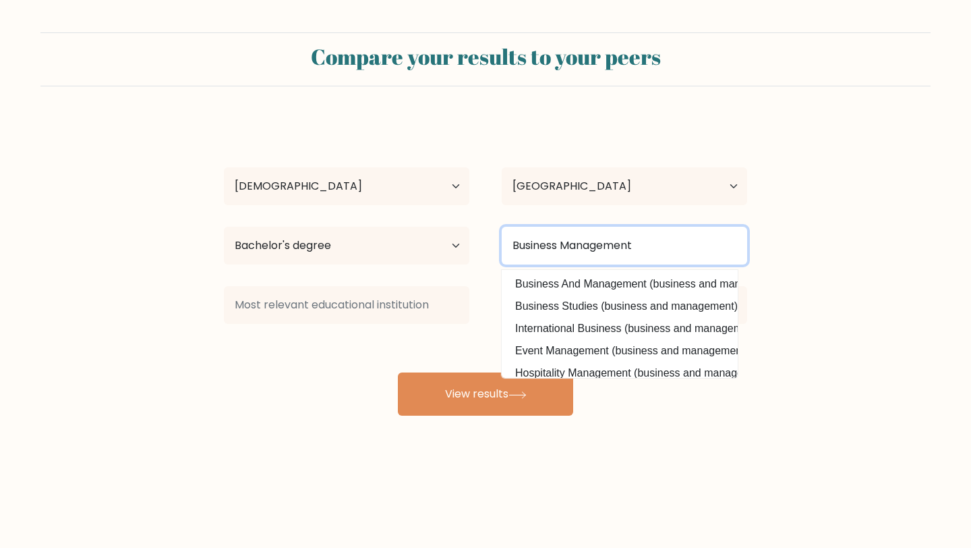
click at [590, 243] on input "Business Management" at bounding box center [625, 246] width 246 height 38
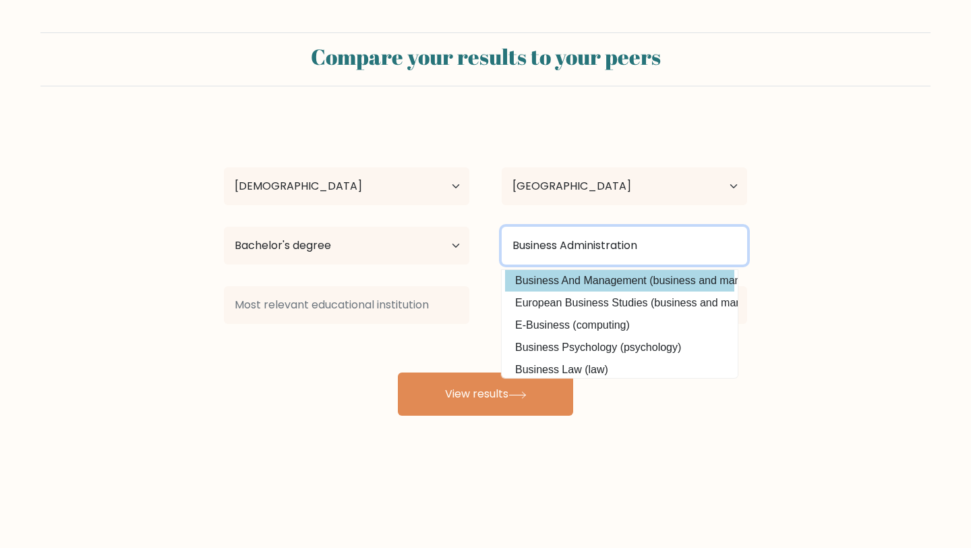
scroll to position [85, 0]
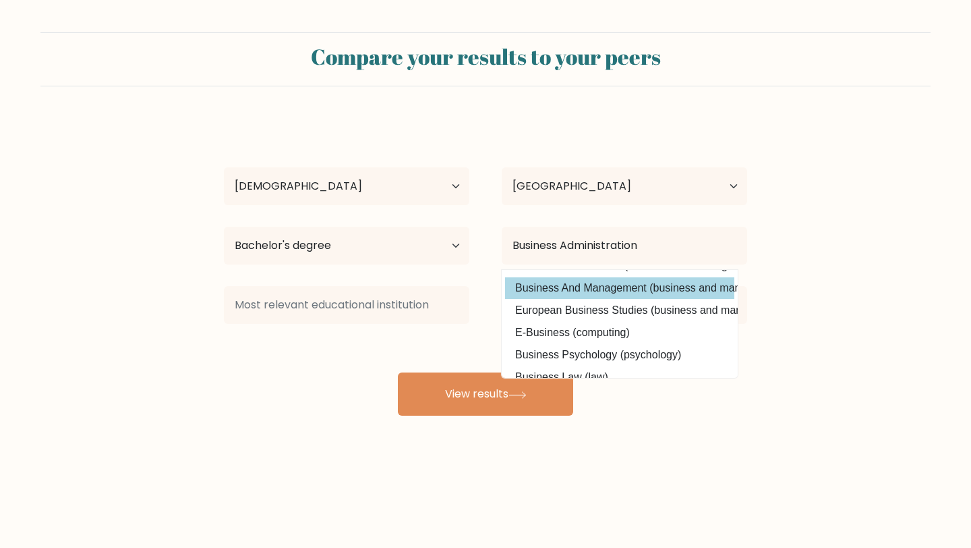
click at [568, 293] on option "Business And Management (business and management)" at bounding box center [619, 288] width 229 height 22
type input "Business And Management"
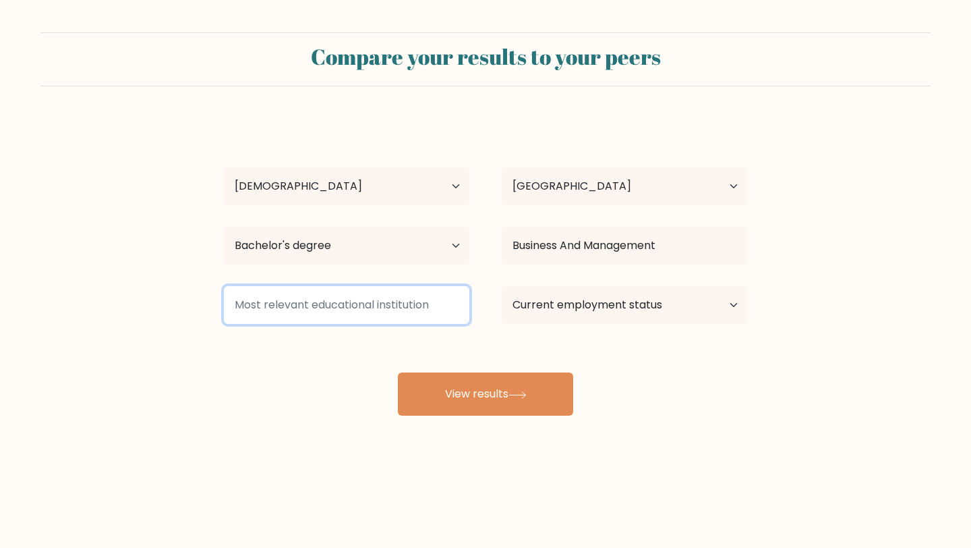
click at [362, 312] on input at bounding box center [347, 305] width 246 height 38
click at [336, 308] on input at bounding box center [347, 305] width 246 height 38
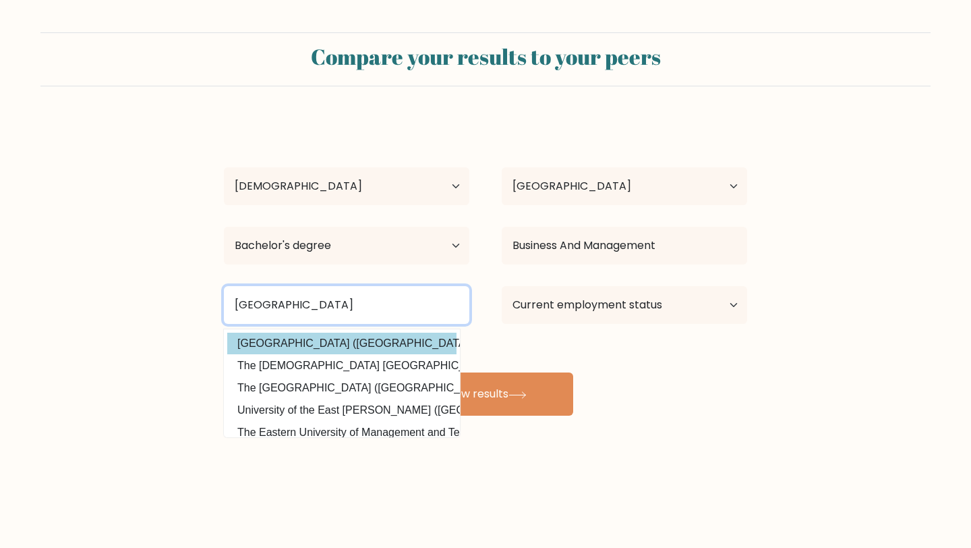
type input "[GEOGRAPHIC_DATA]"
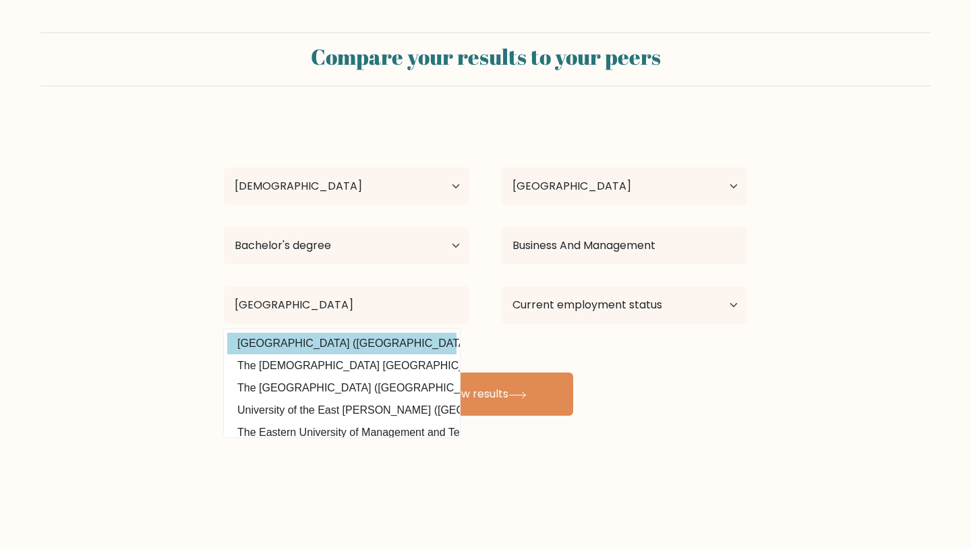
click at [335, 333] on option "University of the East (Philippines)" at bounding box center [341, 344] width 229 height 22
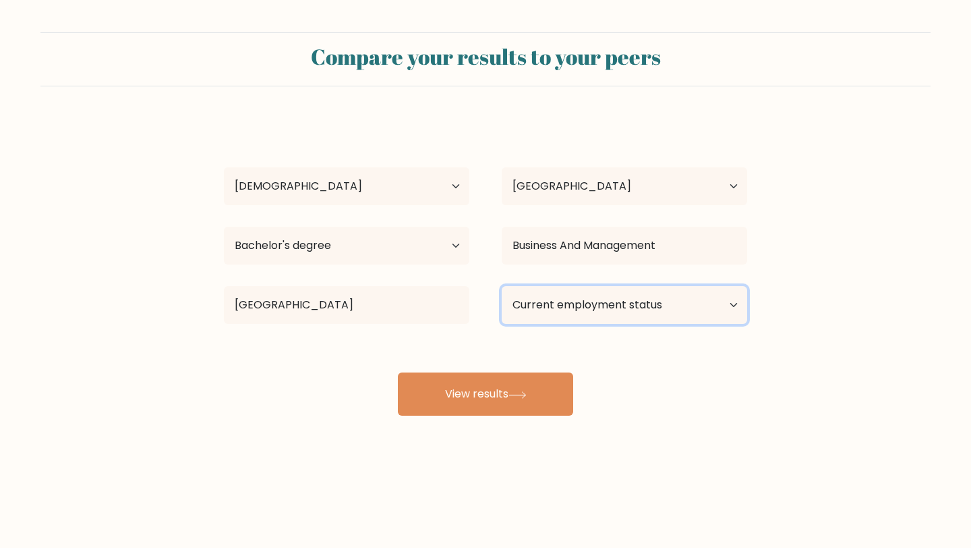
click at [559, 314] on select "Current employment status Employed Student Retired Other / prefer not to answer" at bounding box center [625, 305] width 246 height 38
click at [584, 307] on select "Current employment status Employed Student Retired Other / prefer not to answer" at bounding box center [625, 305] width 246 height 38
select select "employed"
click at [502, 286] on select "Current employment status Employed Student Retired Other / prefer not to answer" at bounding box center [625, 305] width 246 height 38
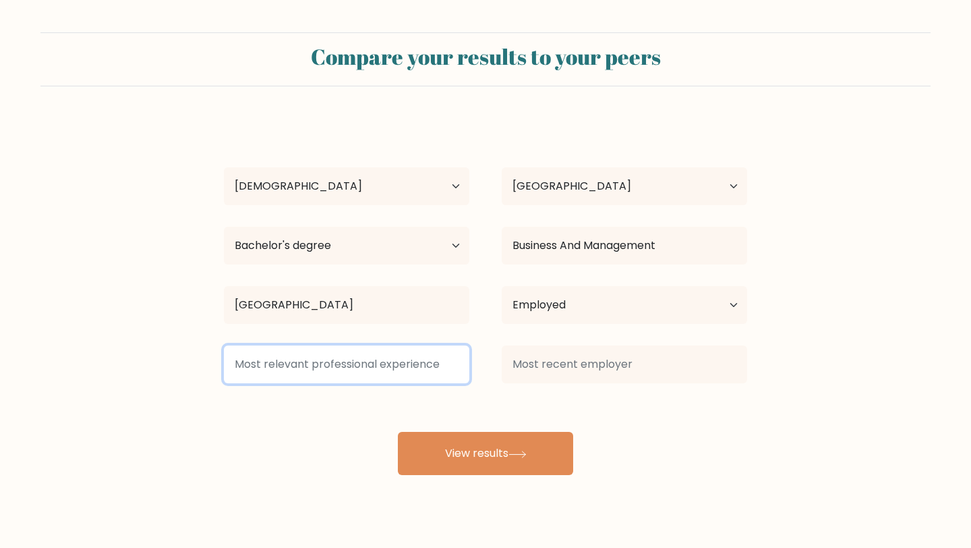
click at [369, 371] on input at bounding box center [347, 364] width 246 height 38
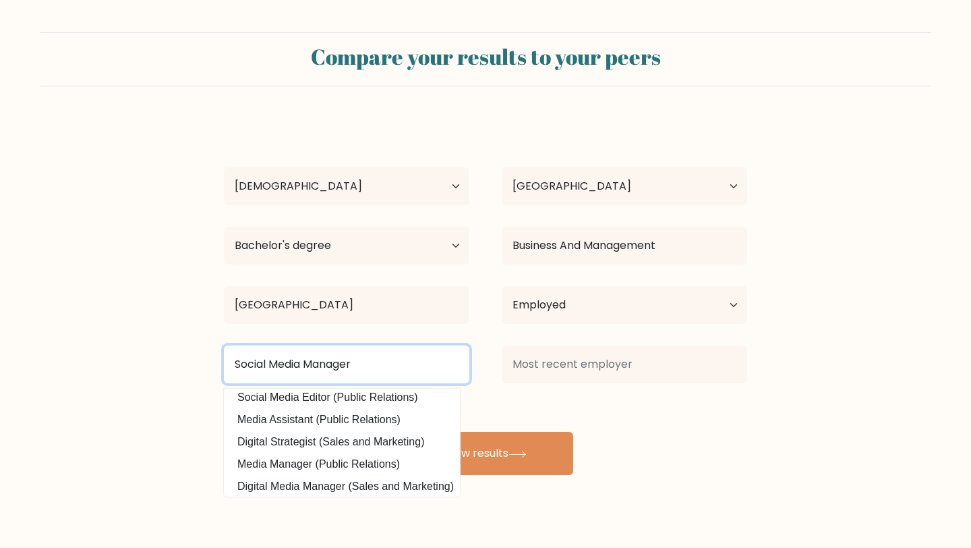
scroll to position [0, 0]
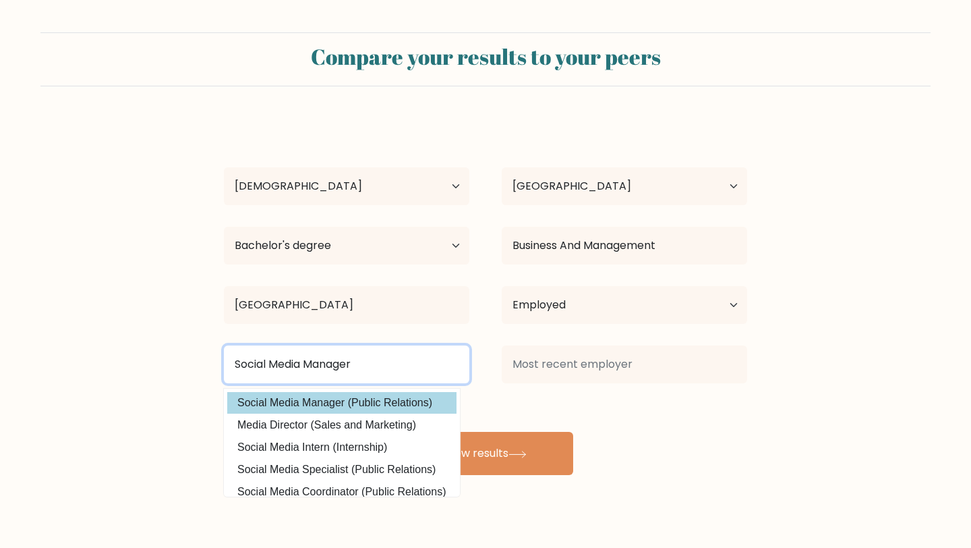
type input "Social Media Manager"
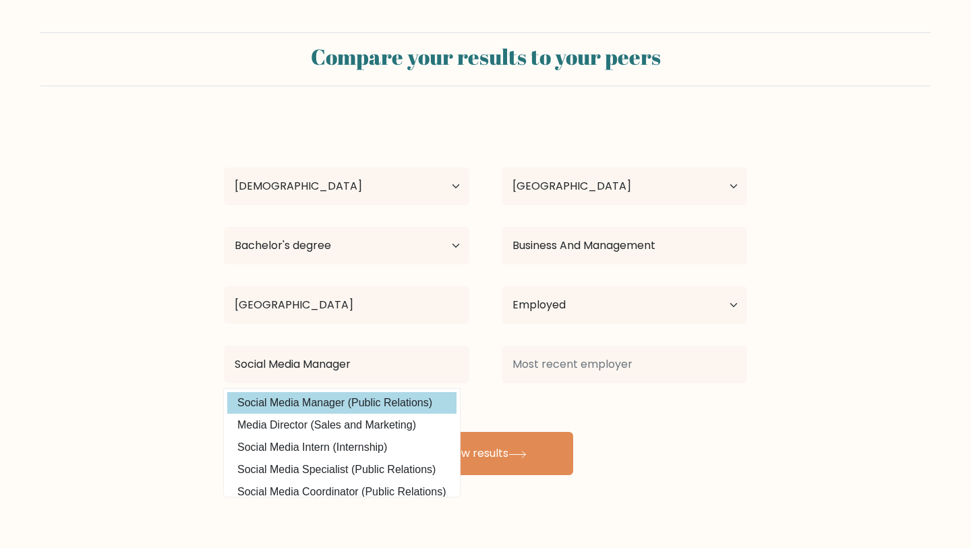
click at [357, 402] on option "Social Media Manager (Public Relations)" at bounding box center [341, 403] width 229 height 22
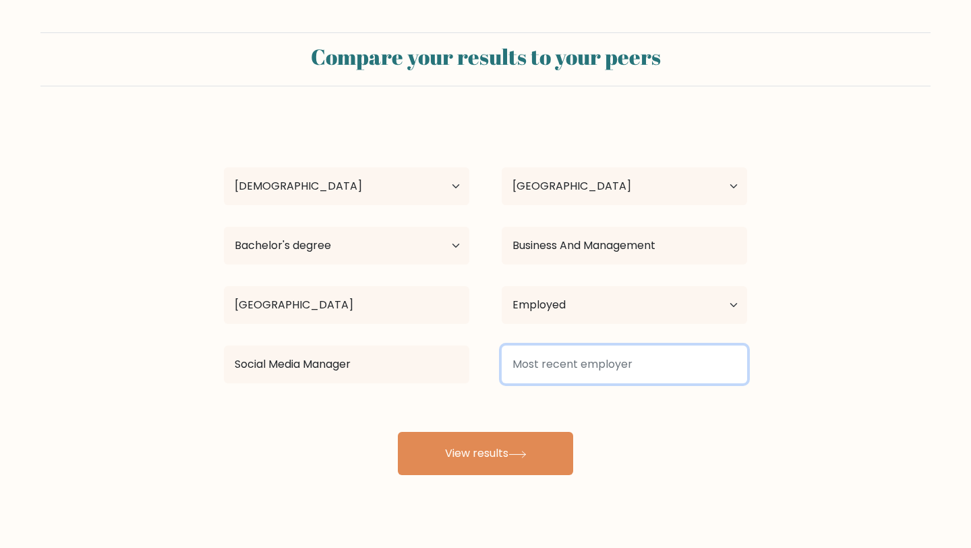
click at [583, 361] on input at bounding box center [625, 364] width 246 height 38
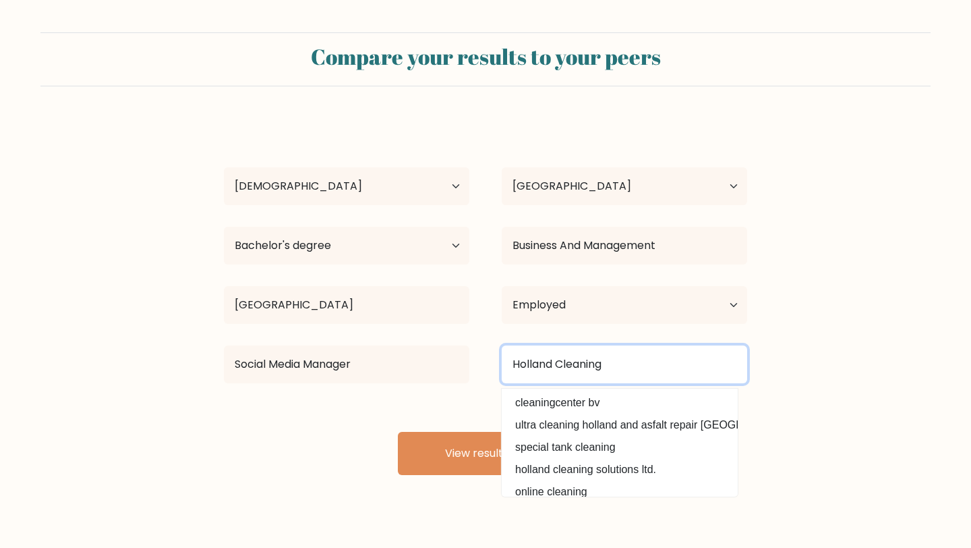
type input "Holland Cleaning"
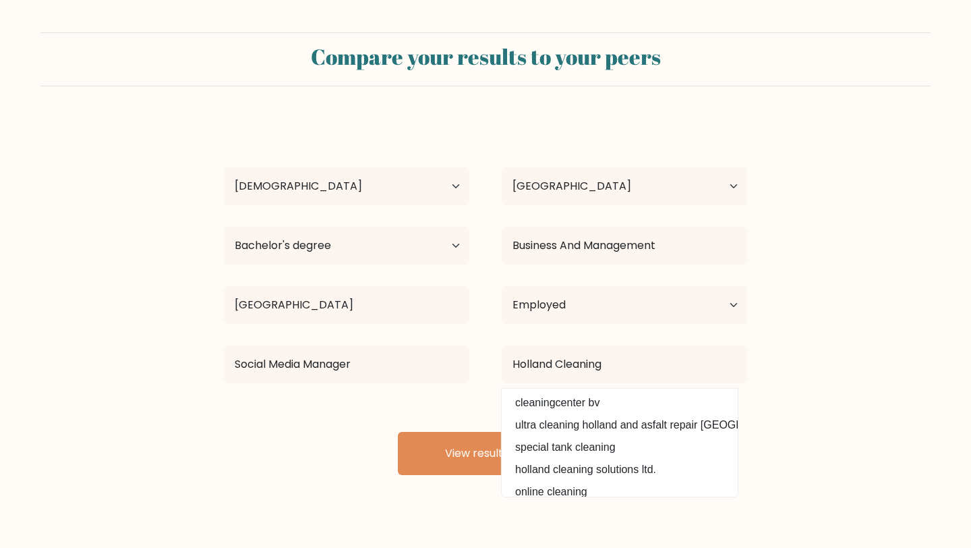
click at [809, 285] on form "Compare your results to your peers Jan Eliza Serrano Age Under 18 years old 18-…" at bounding box center [485, 253] width 971 height 443
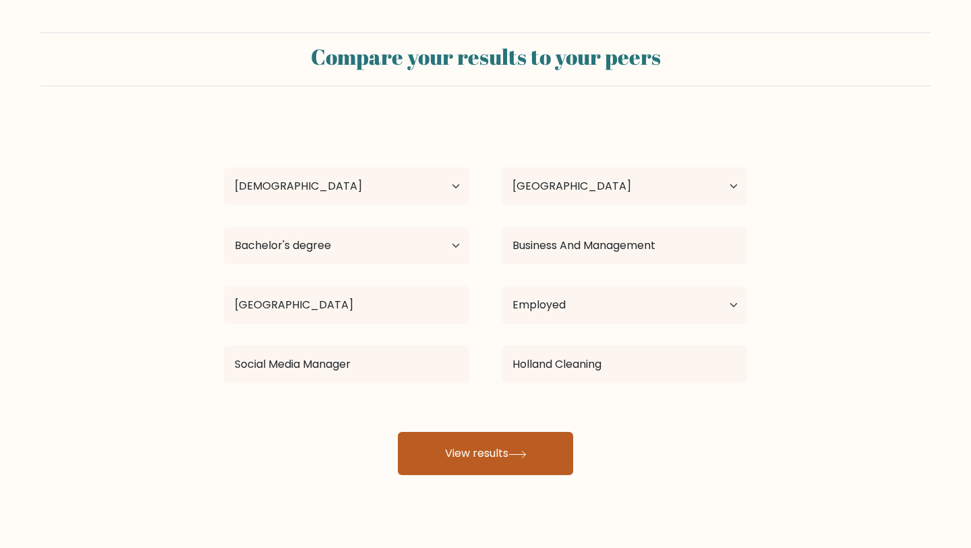
click at [478, 466] on button "View results" at bounding box center [485, 453] width 175 height 43
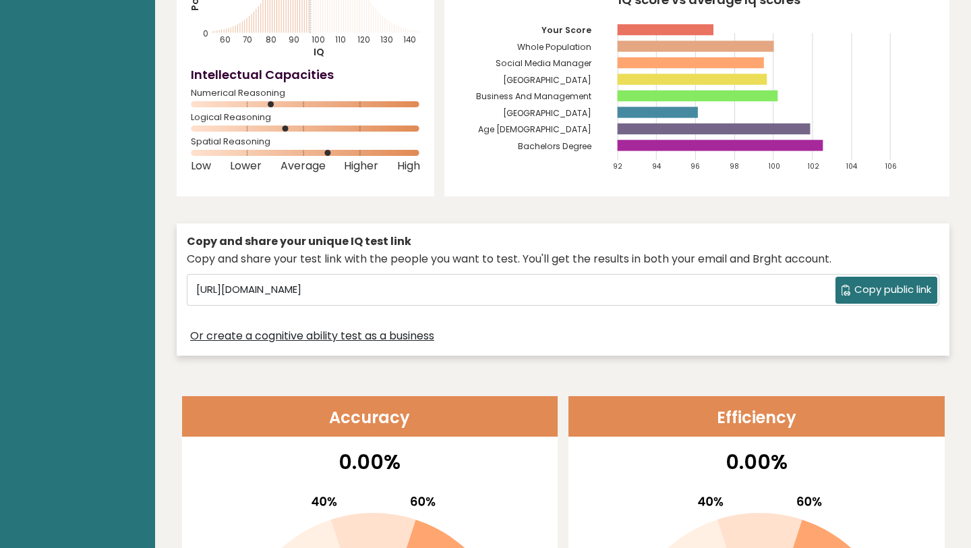
scroll to position [210, 0]
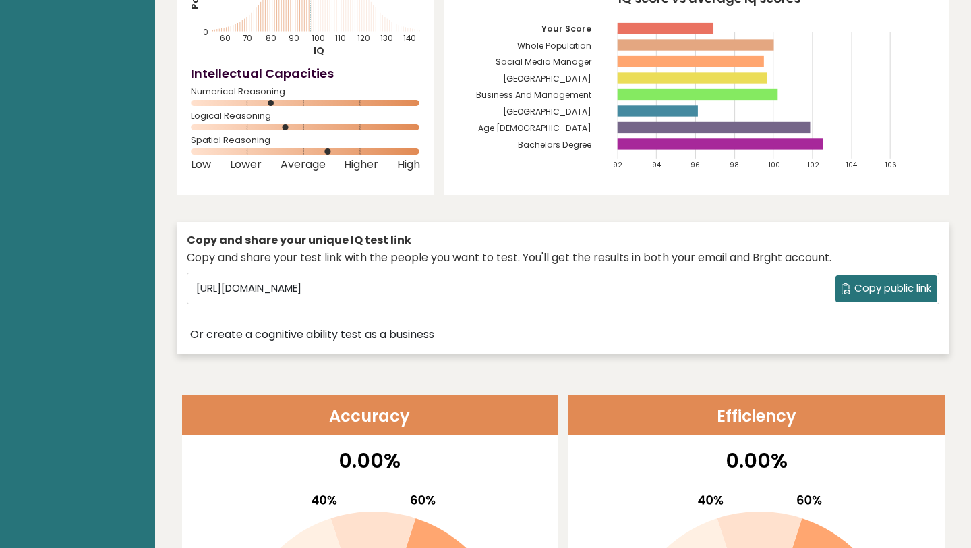
click at [902, 287] on span "Copy public link" at bounding box center [893, 289] width 77 height 16
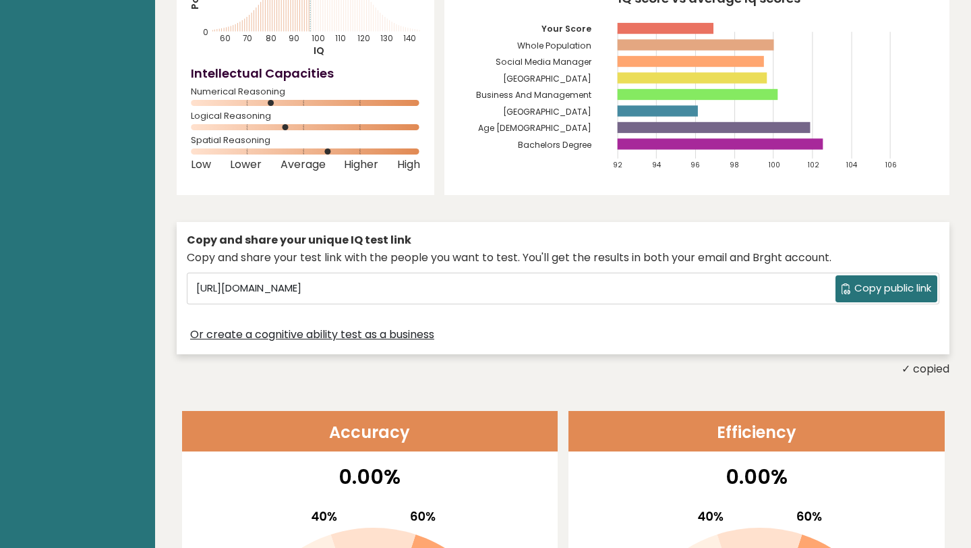
click at [865, 286] on span "Copy public link" at bounding box center [893, 289] width 77 height 16
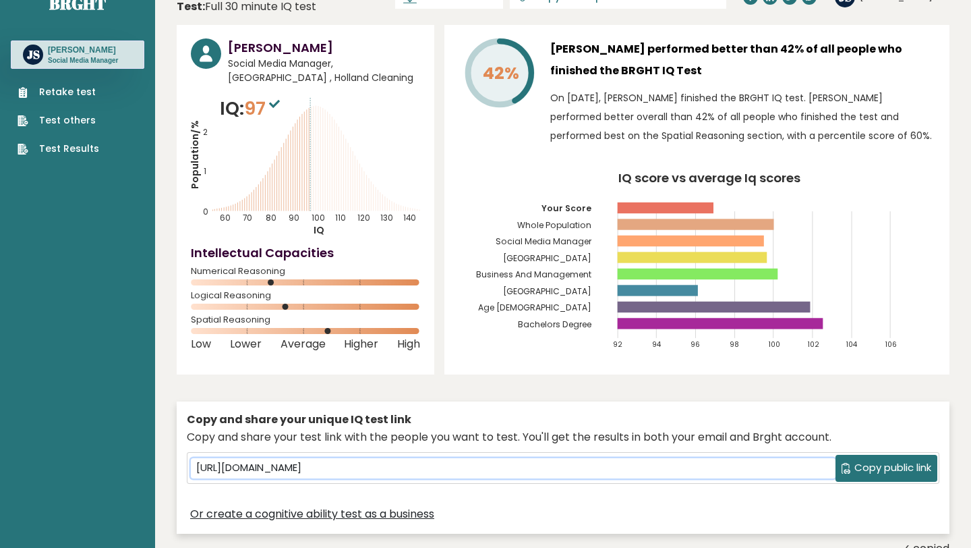
scroll to position [0, 0]
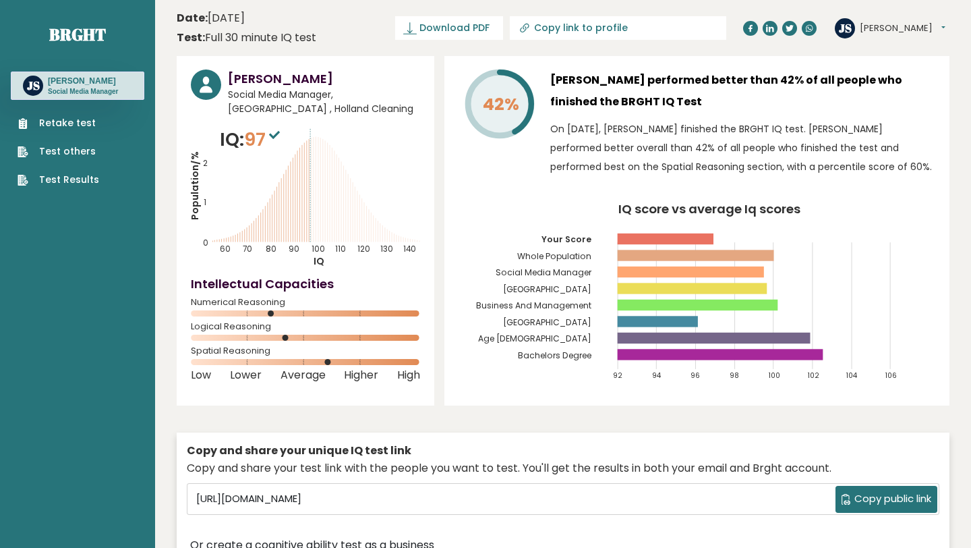
click at [623, 26] on input "Copy link to profile" at bounding box center [625, 27] width 183 height 11
type input "https://brght.org/profile/jan-eliza-serrano/?utm_source=share&utm_medium=copy&u…"
click at [442, 26] on span "Download PDF" at bounding box center [407, 28] width 70 height 14
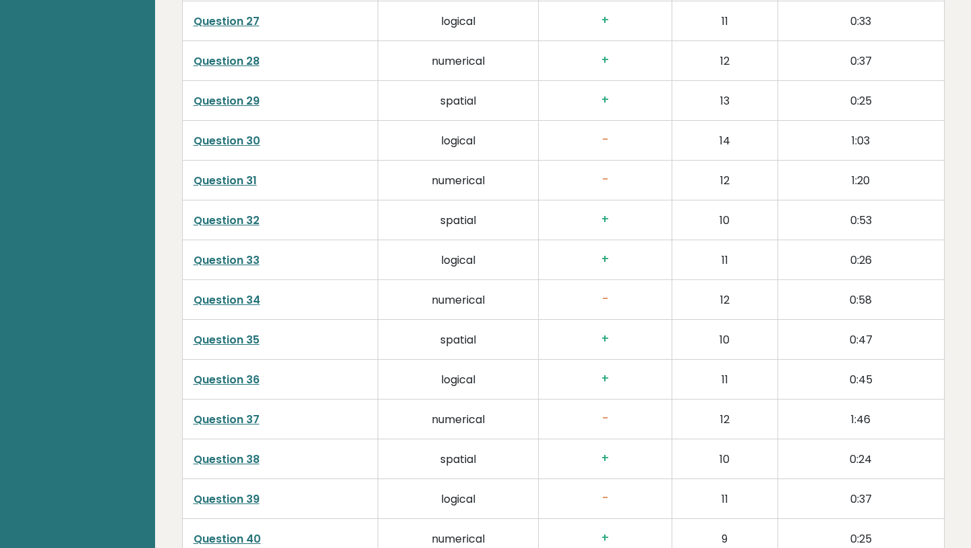
scroll to position [3492, 0]
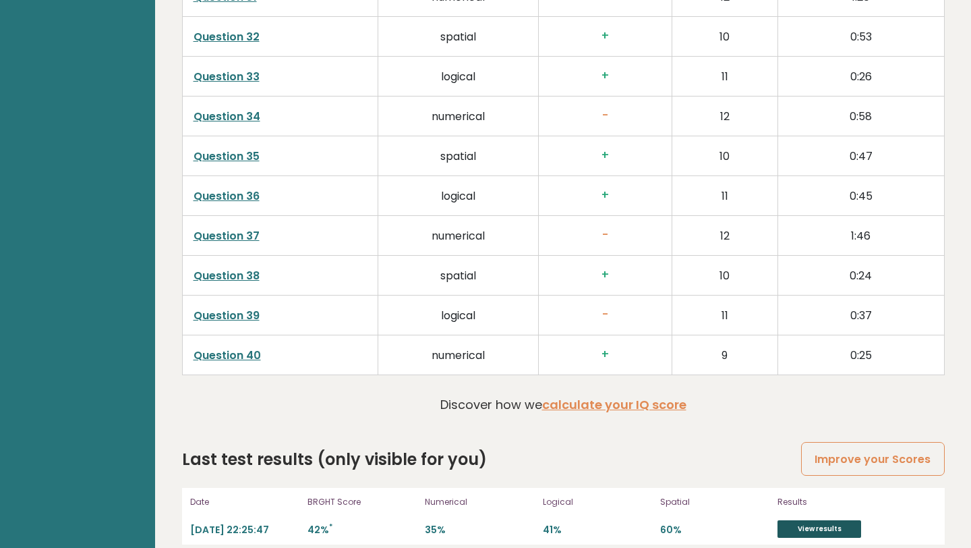
click at [792, 520] on link "View results" at bounding box center [820, 529] width 84 height 18
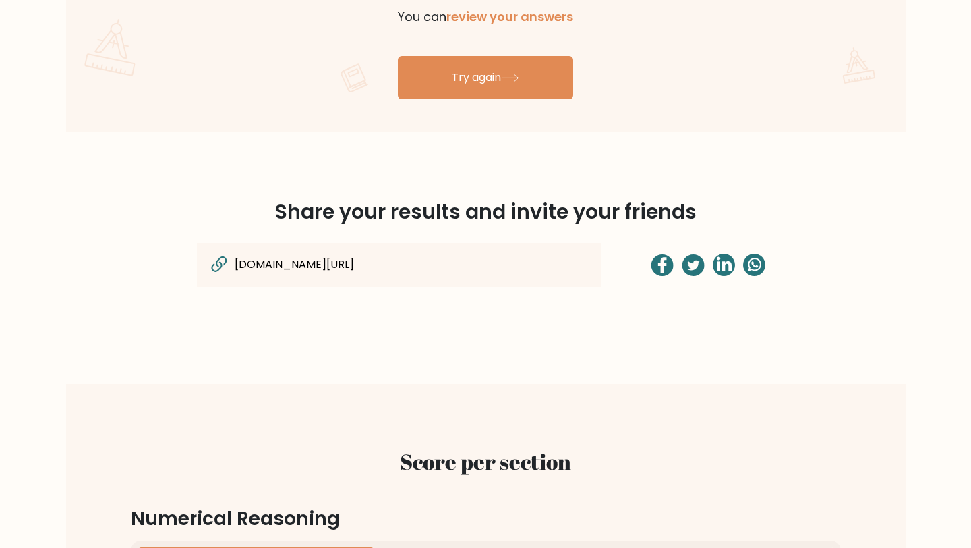
scroll to position [892, 0]
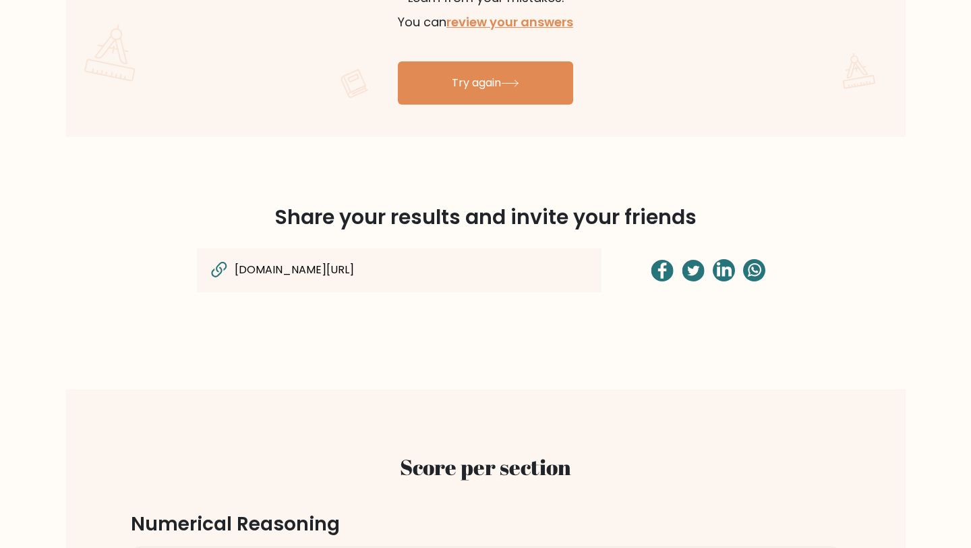
click at [513, 268] on div "[DOMAIN_NAME][URL]" at bounding box center [399, 270] width 405 height 44
click at [467, 268] on input "[DOMAIN_NAME][URL]" at bounding box center [367, 270] width 268 height 18
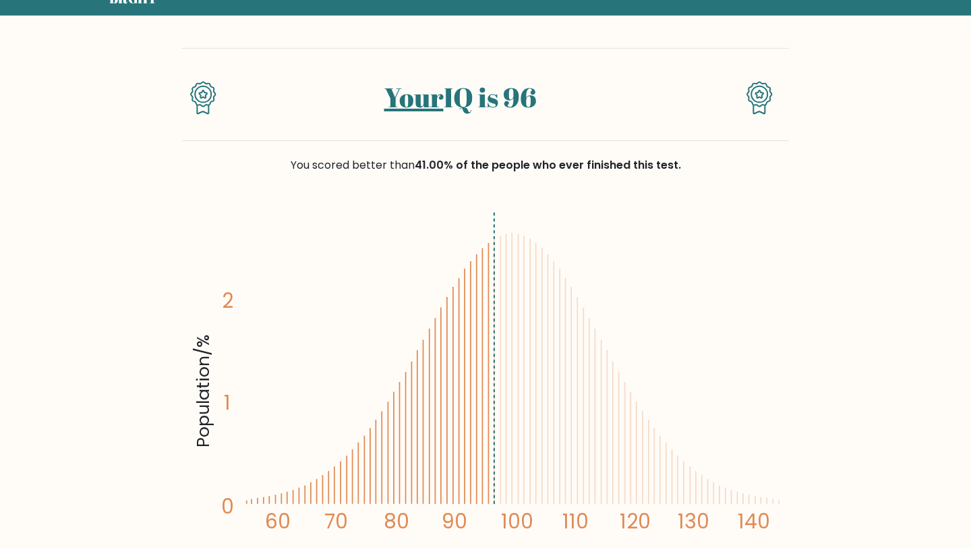
scroll to position [0, 0]
